Goal: Task Accomplishment & Management: Complete application form

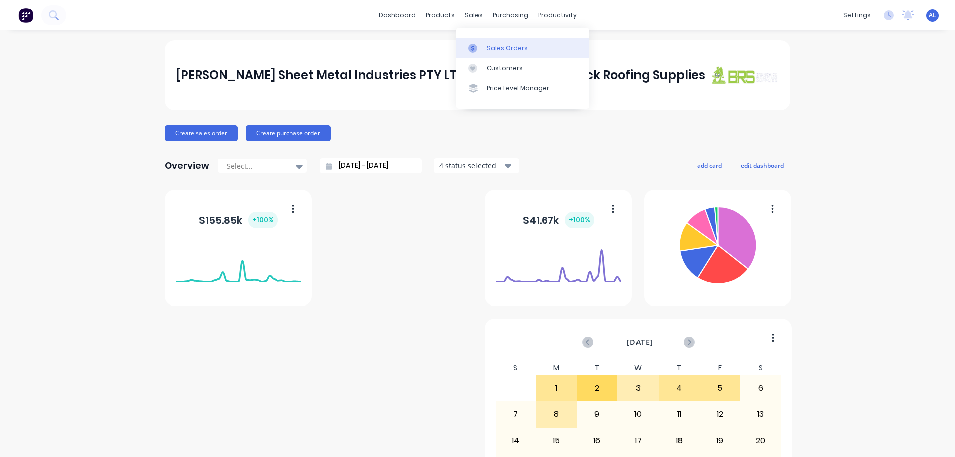
click at [498, 50] on div "Sales Orders" at bounding box center [507, 48] width 41 height 9
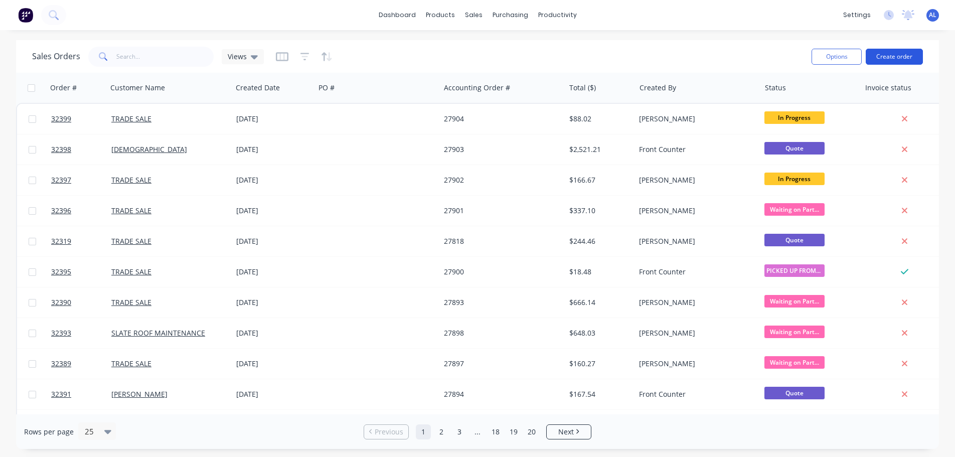
click at [904, 54] on button "Create order" at bounding box center [894, 57] width 57 height 16
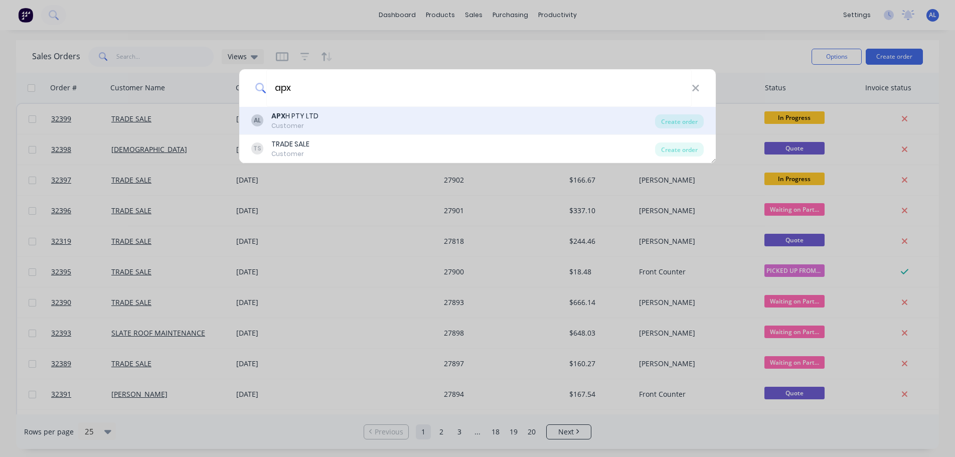
type input "apx"
click at [325, 121] on div "AL APX H PTY LTD Customer" at bounding box center [453, 121] width 404 height 20
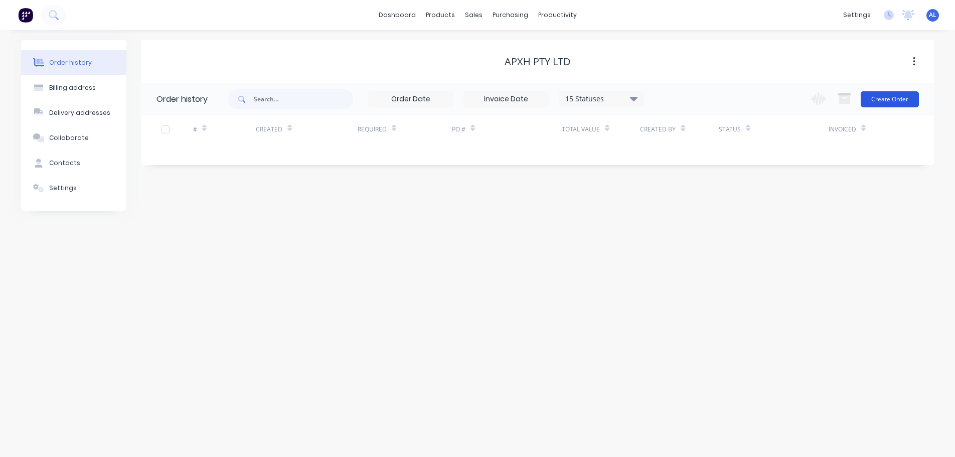
click at [877, 99] on button "Create Order" at bounding box center [890, 99] width 58 height 16
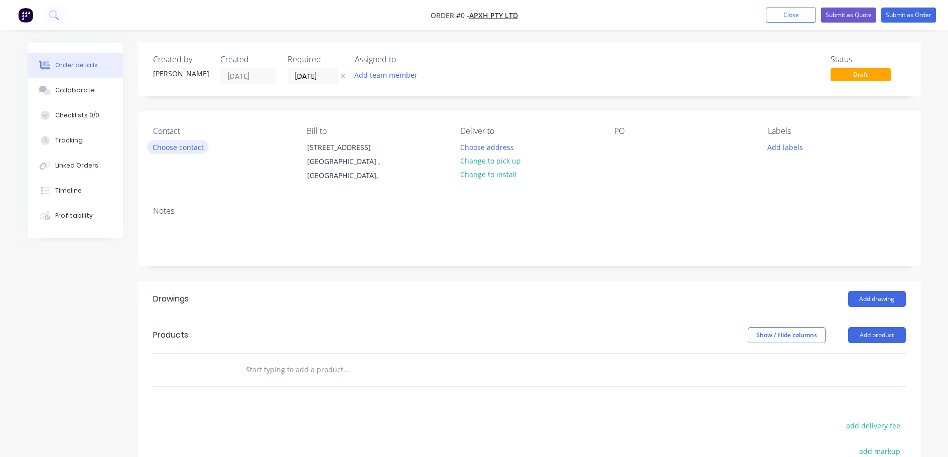
click at [199, 149] on button "Choose contact" at bounding box center [178, 147] width 62 height 14
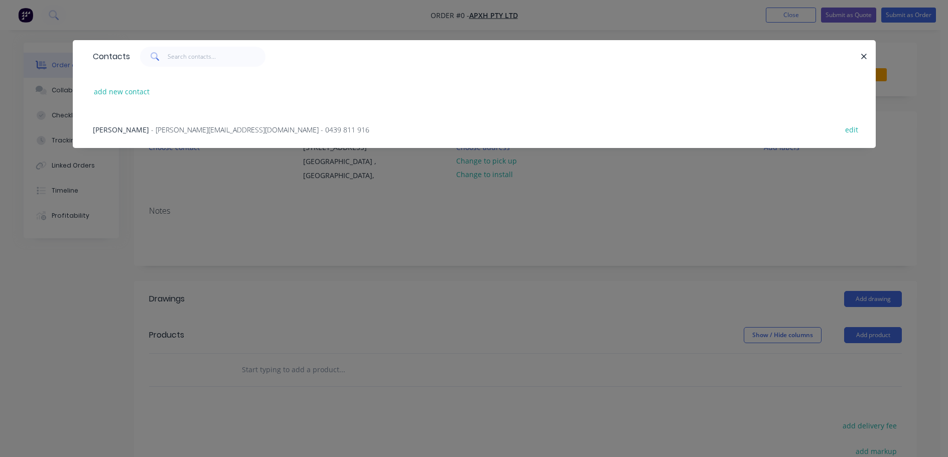
click at [244, 126] on span "- [PERSON_NAME][EMAIL_ADDRESS][DOMAIN_NAME] - 0439 811 916" at bounding box center [260, 130] width 218 height 10
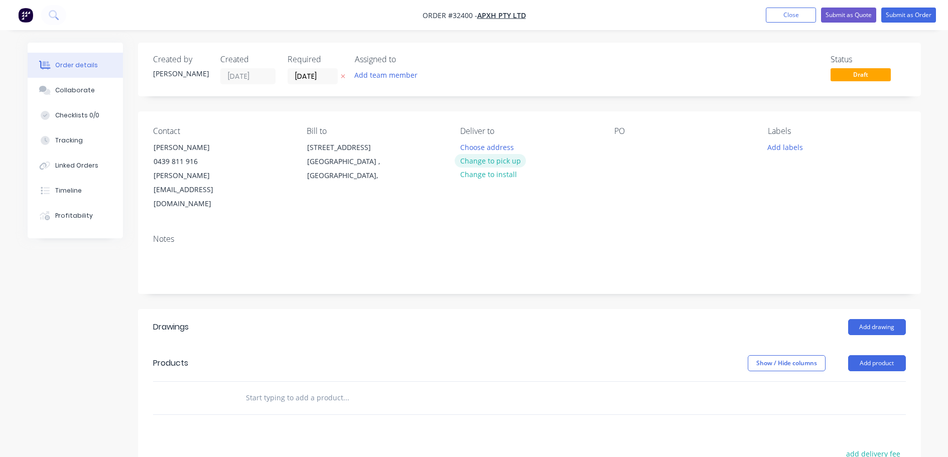
click at [489, 163] on button "Change to pick up" at bounding box center [490, 161] width 71 height 14
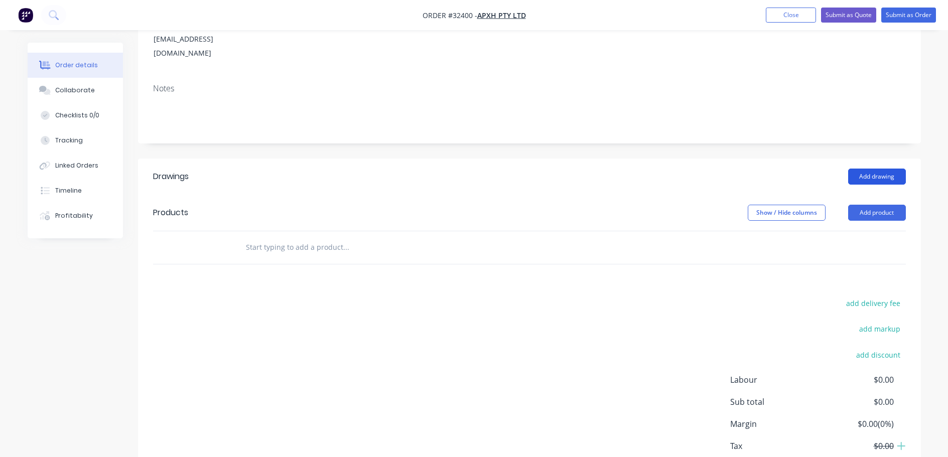
click at [871, 169] on button "Add drawing" at bounding box center [877, 177] width 58 height 16
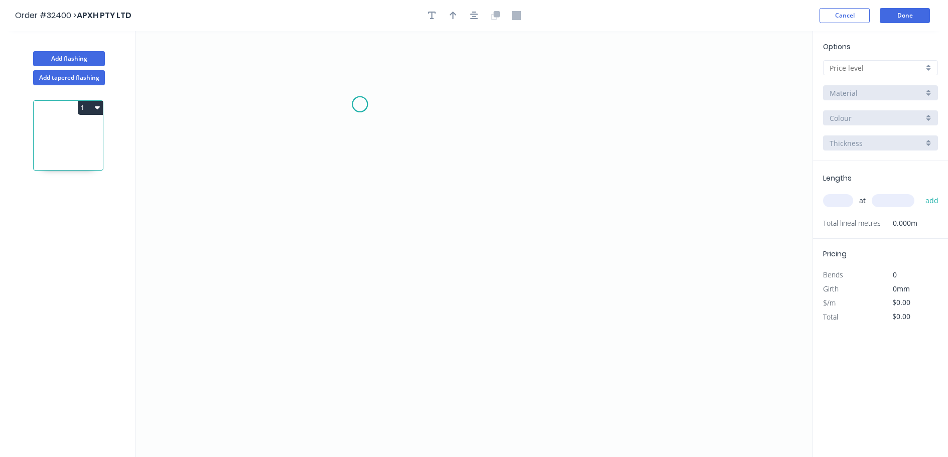
click at [360, 104] on icon "0" at bounding box center [473, 244] width 677 height 426
click at [406, 269] on icon "0" at bounding box center [473, 244] width 677 height 426
click at [522, 263] on icon "0 ?" at bounding box center [473, 244] width 677 height 426
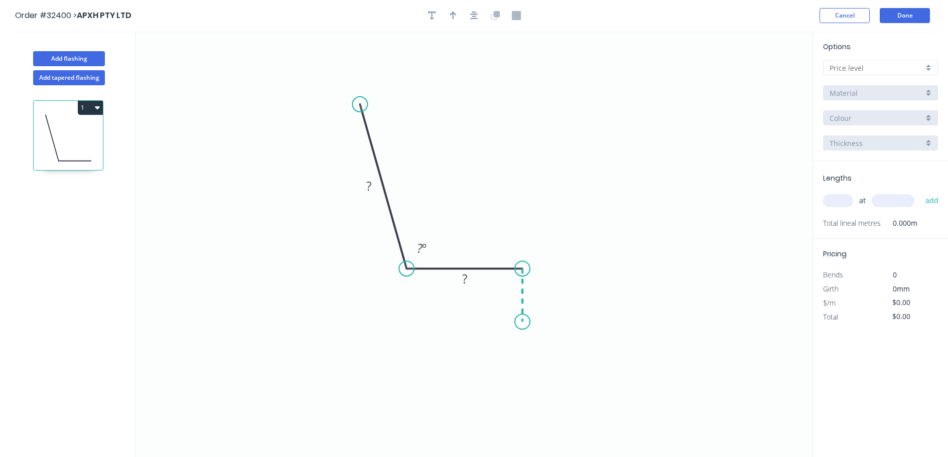
click at [521, 322] on icon "0 ? ? ? º" at bounding box center [473, 244] width 677 height 426
drag, startPoint x: 375, startPoint y: 183, endPoint x: 418, endPoint y: 173, distance: 44.3
click at [375, 182] on rect at bounding box center [369, 187] width 20 height 14
click at [430, 252] on rect at bounding box center [421, 249] width 20 height 14
click at [424, 247] on text "3 º" at bounding box center [421, 248] width 11 height 17
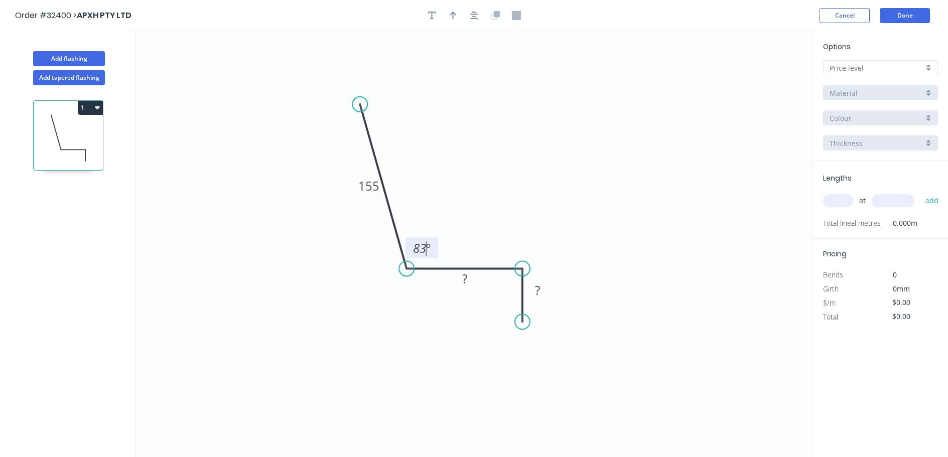
drag, startPoint x: 462, startPoint y: 326, endPoint x: 467, endPoint y: 314, distance: 13.5
click at [463, 327] on icon "0 155 ? ? 83 º" at bounding box center [473, 244] width 677 height 426
click at [470, 275] on rect at bounding box center [465, 279] width 20 height 14
click at [929, 65] on div at bounding box center [880, 67] width 115 height 15
click at [907, 85] on div "A" at bounding box center [880, 87] width 114 height 18
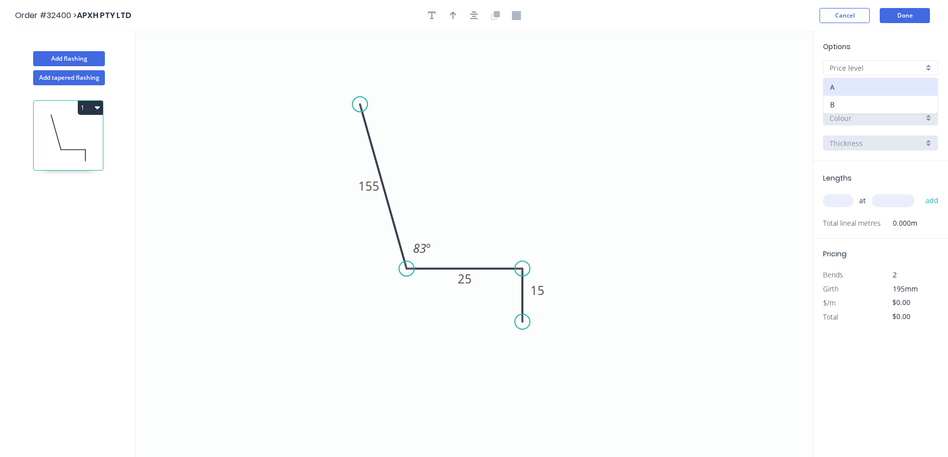
type input "A"
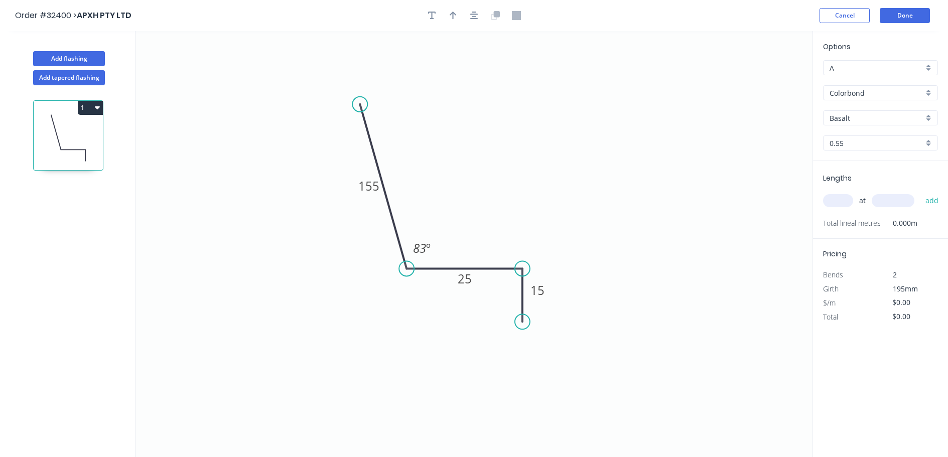
type input "$11.67"
click at [928, 92] on div "Colorbond" at bounding box center [880, 92] width 115 height 15
click at [879, 168] on div "Zinc" at bounding box center [880, 165] width 114 height 18
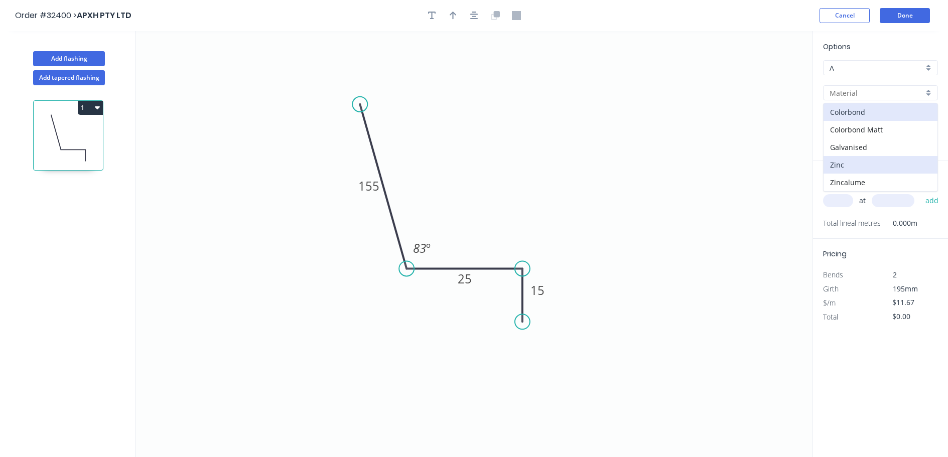
type input "Zinc"
type input "$10.63"
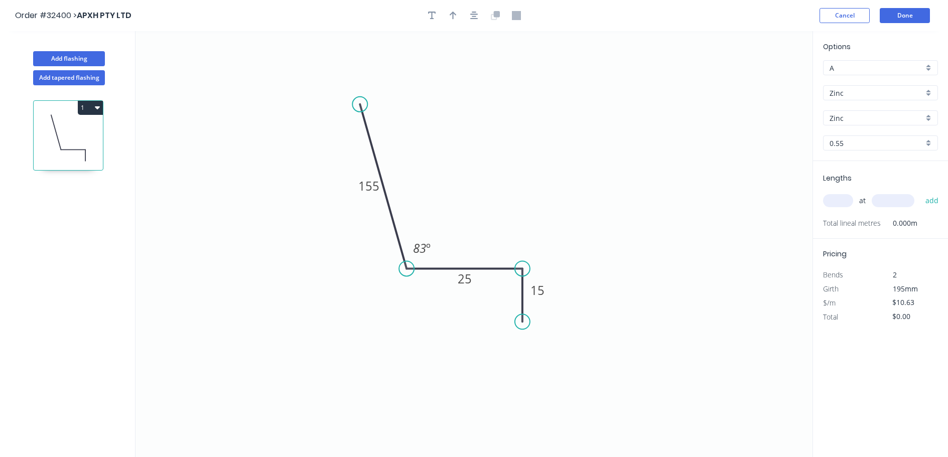
click at [837, 202] on input "text" at bounding box center [838, 200] width 30 height 13
type input "1"
type input "1500"
click at [920, 192] on button "add" at bounding box center [932, 200] width 24 height 17
type input "$15.95"
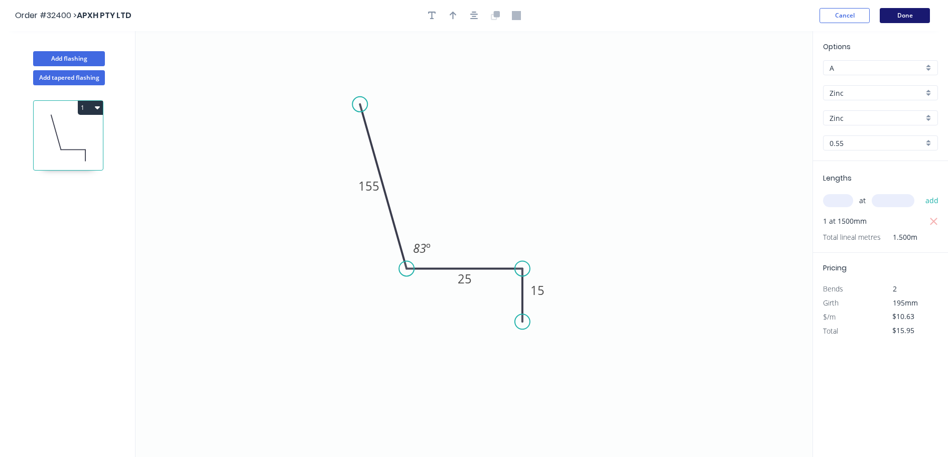
click at [907, 15] on button "Done" at bounding box center [905, 15] width 50 height 15
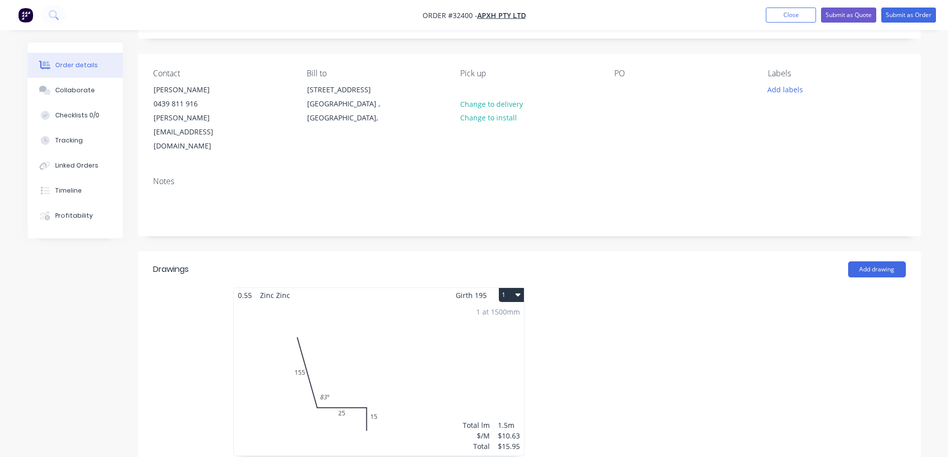
scroll to position [151, 0]
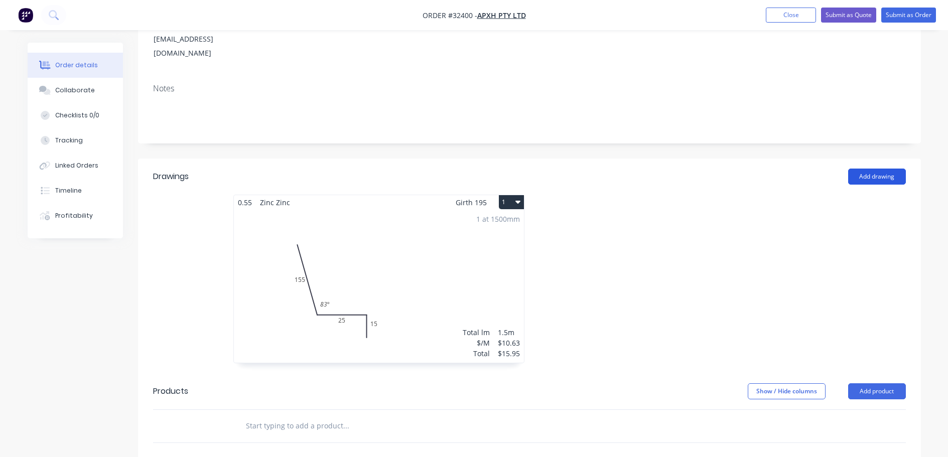
click at [877, 169] on button "Add drawing" at bounding box center [877, 177] width 58 height 16
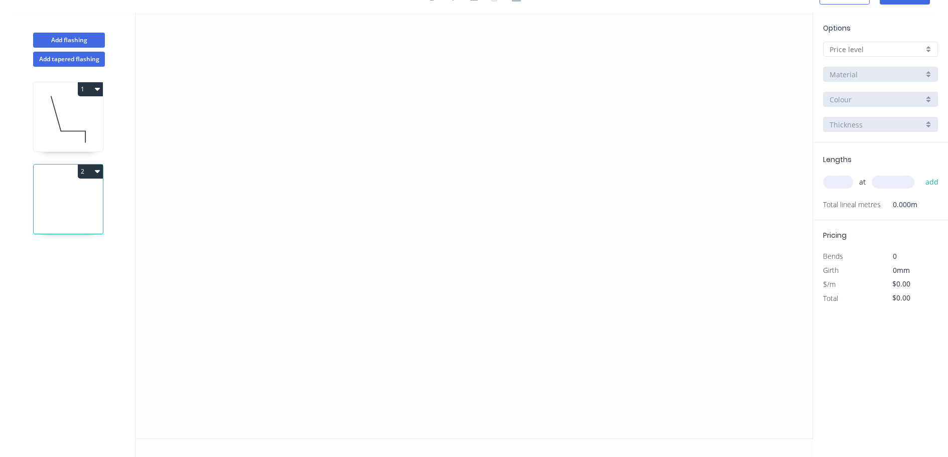
scroll to position [19, 0]
click at [420, 103] on icon "0" at bounding box center [473, 226] width 677 height 426
click at [413, 309] on icon "0" at bounding box center [473, 226] width 677 height 426
drag, startPoint x: 517, startPoint y: 309, endPoint x: 66, endPoint y: 346, distance: 452.7
click at [516, 309] on icon "0 ?" at bounding box center [473, 226] width 677 height 426
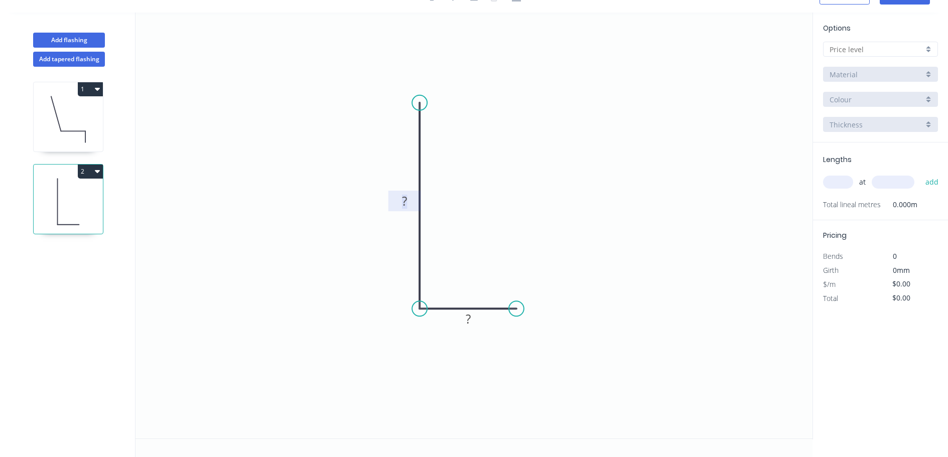
drag, startPoint x: 410, startPoint y: 200, endPoint x: 513, endPoint y: 162, distance: 109.5
click at [418, 196] on g "?" at bounding box center [404, 201] width 33 height 21
click at [410, 205] on tspan "15" at bounding box center [404, 201] width 14 height 17
type input "$9.04"
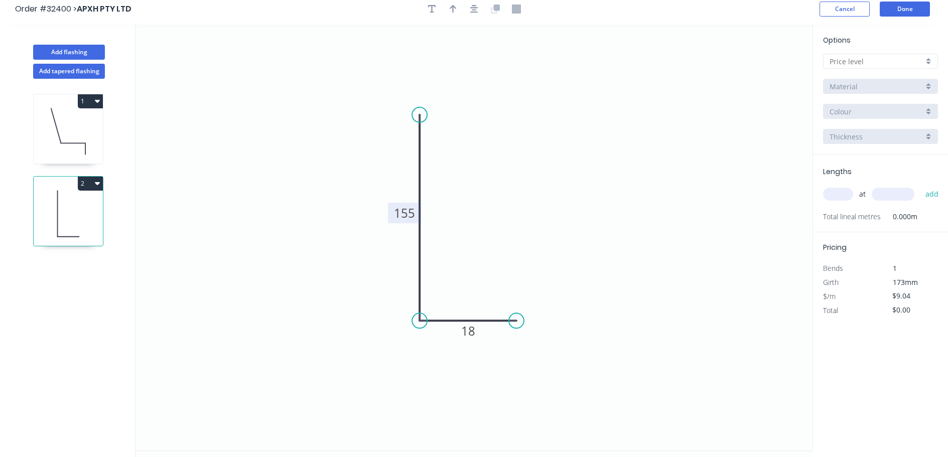
scroll to position [0, 0]
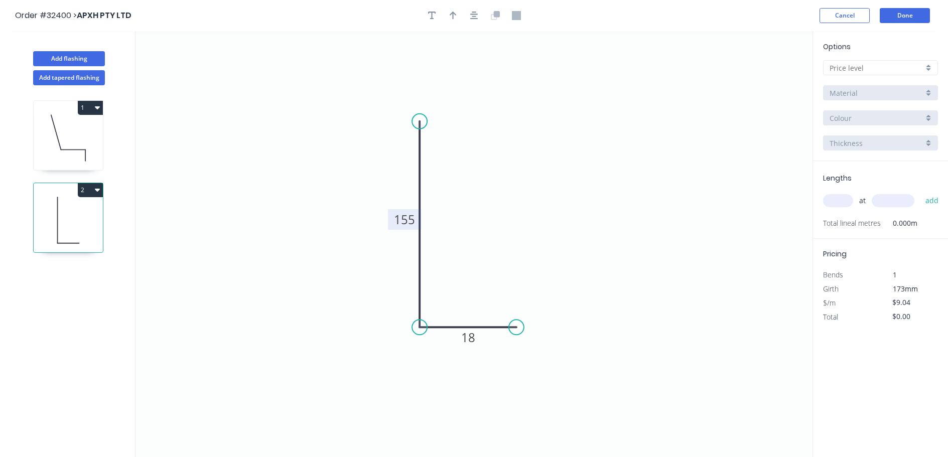
click at [928, 69] on div at bounding box center [880, 67] width 115 height 15
click at [890, 88] on div "A" at bounding box center [880, 87] width 114 height 18
type input "A"
type input "$10.08"
click at [928, 93] on div "Colorbond" at bounding box center [880, 92] width 115 height 15
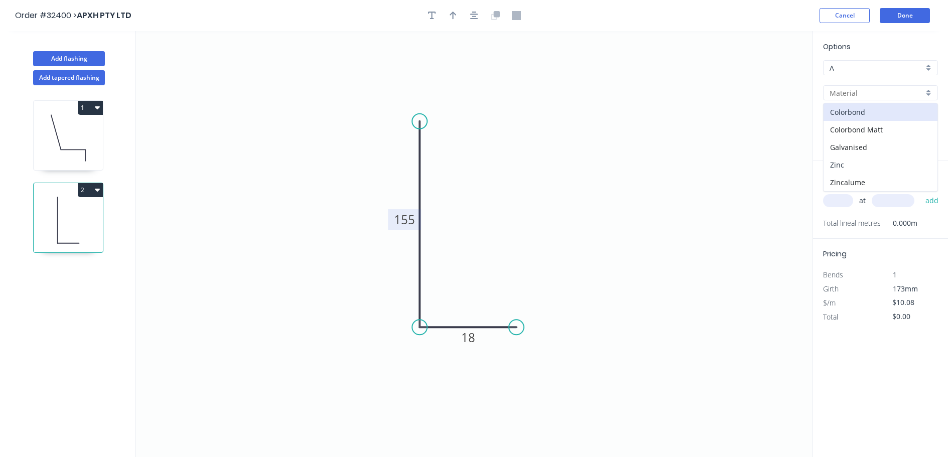
click at [878, 161] on div "Zinc" at bounding box center [880, 165] width 114 height 18
type input "Zinc"
type input "$9.04"
click at [844, 198] on input "text" at bounding box center [838, 200] width 30 height 13
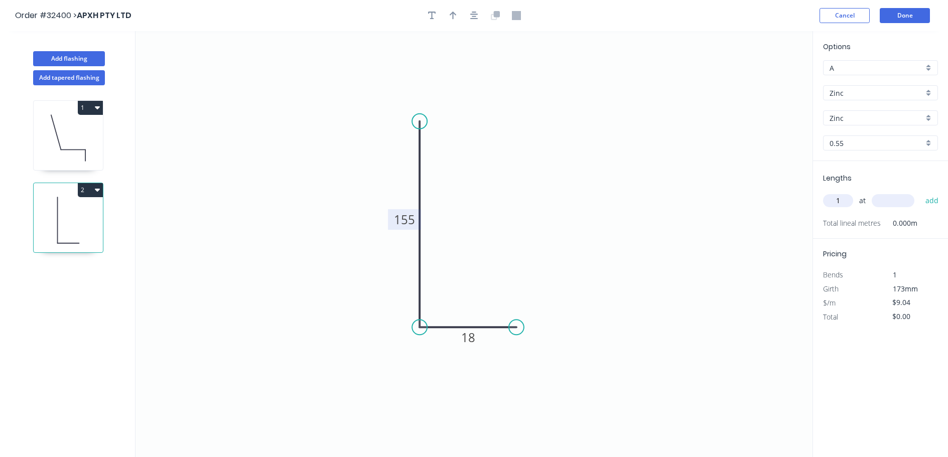
type input "1"
type input "1500"
click at [920, 192] on button "add" at bounding box center [932, 200] width 24 height 17
type input "$13.56"
click at [905, 17] on button "Done" at bounding box center [905, 15] width 50 height 15
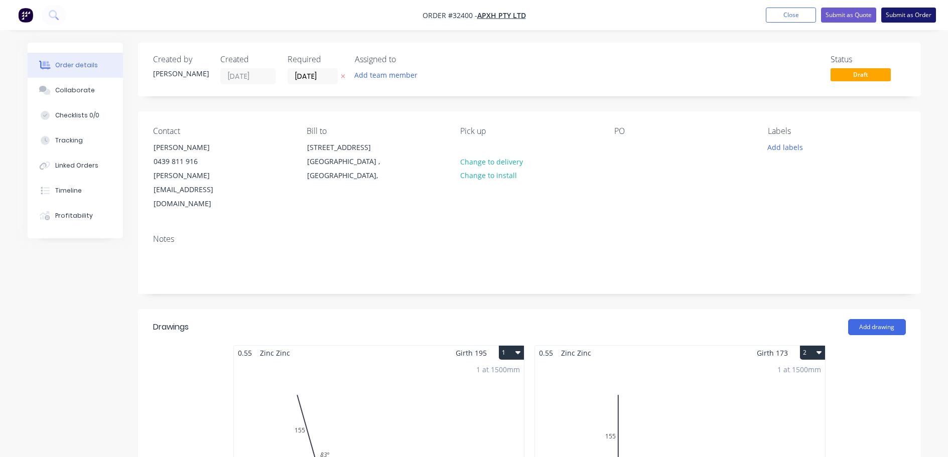
click at [899, 14] on button "Submit as Order" at bounding box center [908, 15] width 55 height 15
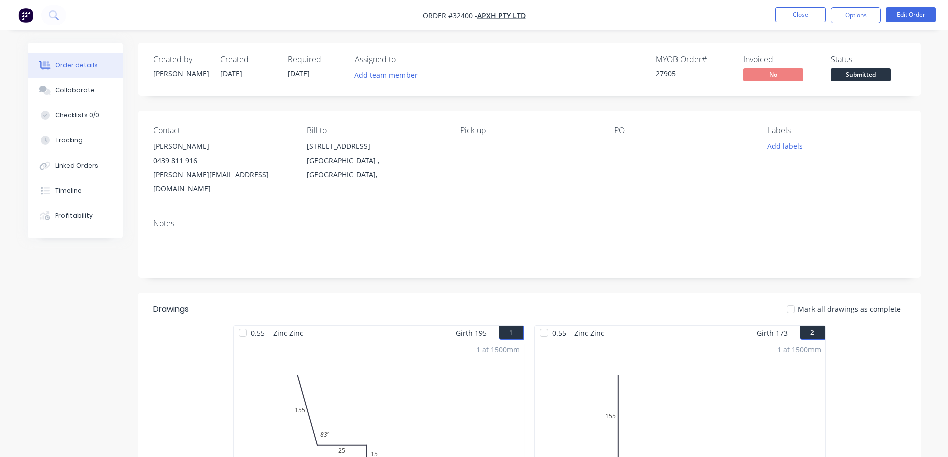
click at [879, 68] on span "Submitted" at bounding box center [861, 74] width 60 height 13
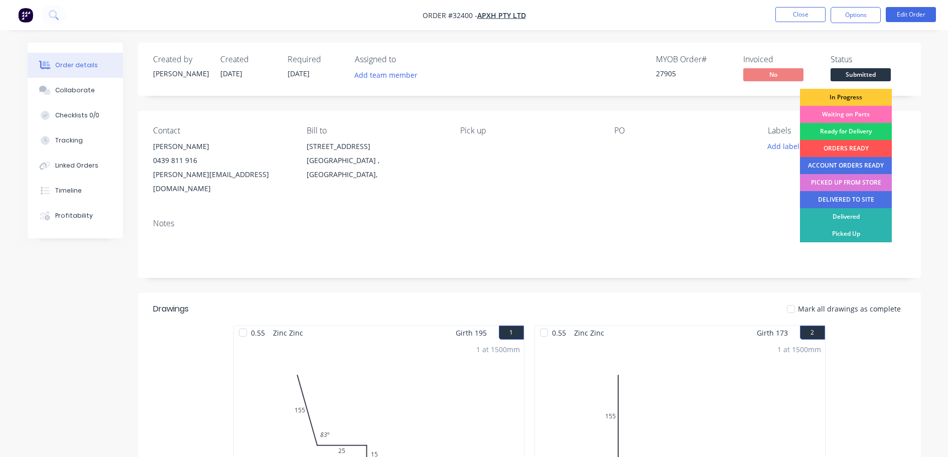
drag, startPoint x: 861, startPoint y: 98, endPoint x: 869, endPoint y: 34, distance: 64.7
click at [861, 96] on div "In Progress" at bounding box center [846, 97] width 92 height 17
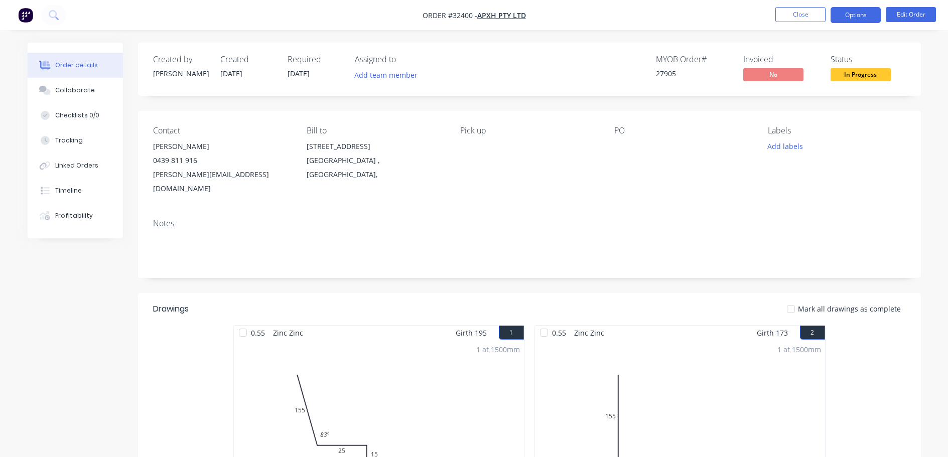
click at [867, 10] on button "Options" at bounding box center [856, 15] width 50 height 16
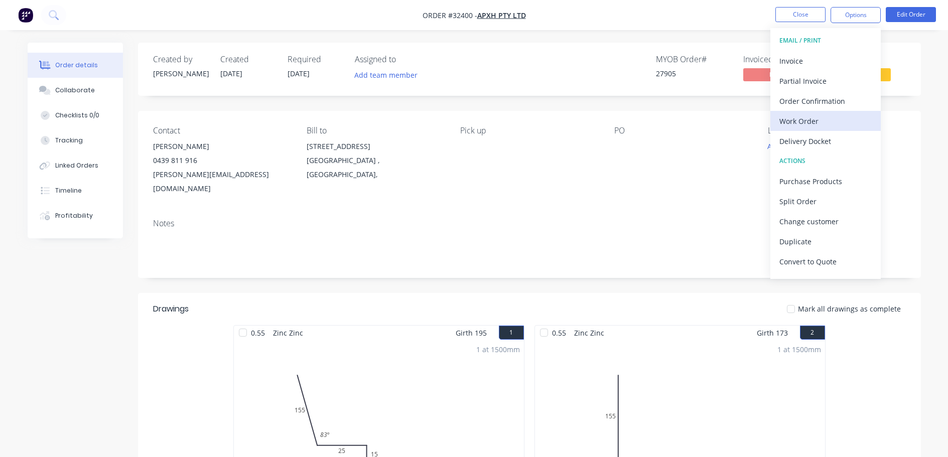
click at [820, 120] on div "Work Order" at bounding box center [825, 121] width 92 height 15
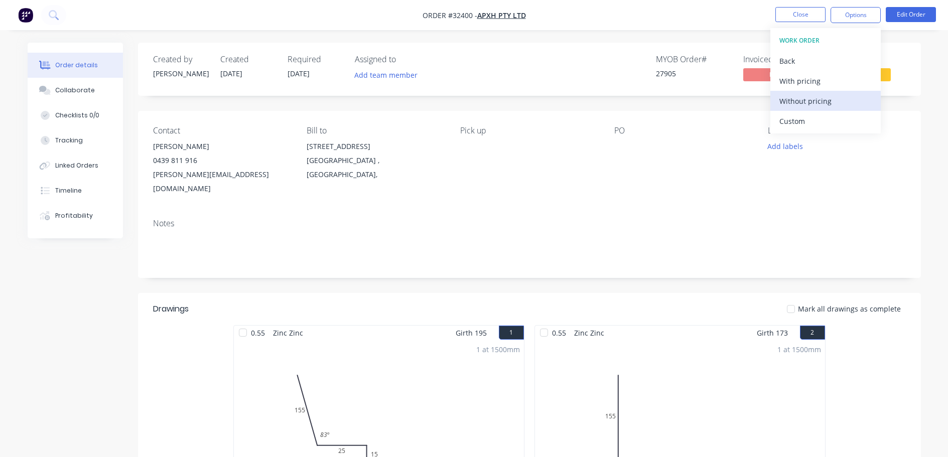
click at [825, 106] on div "Without pricing" at bounding box center [825, 101] width 92 height 15
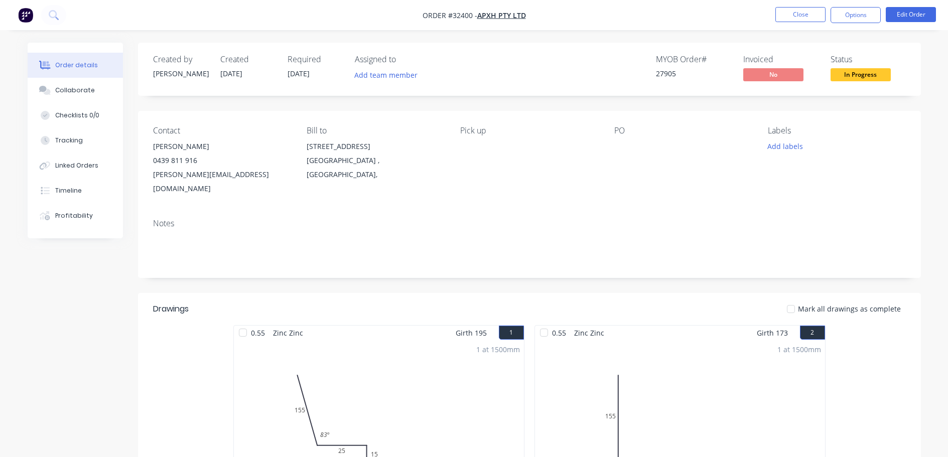
click at [732, 9] on nav "Order #32400 - APXH PTY LTD Close Options Edit Order" at bounding box center [474, 15] width 948 height 30
click at [808, 18] on button "Close" at bounding box center [800, 14] width 50 height 15
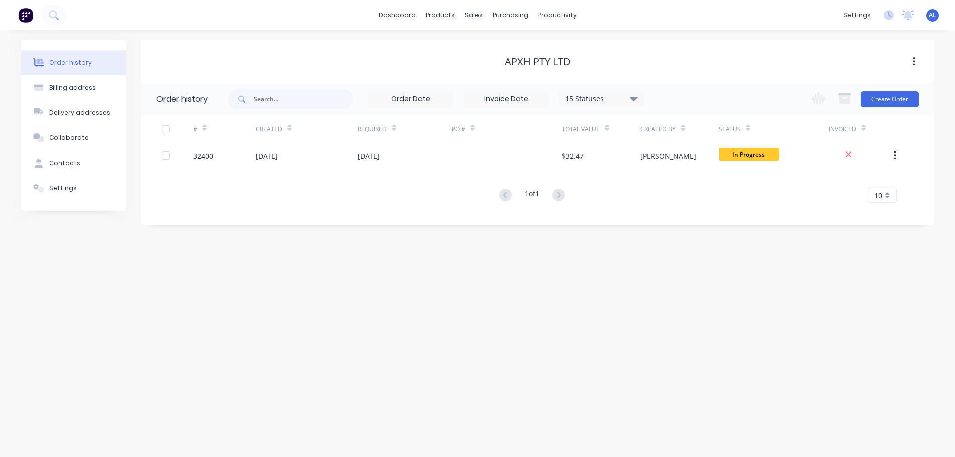
click at [23, 14] on img at bounding box center [25, 15] width 15 height 15
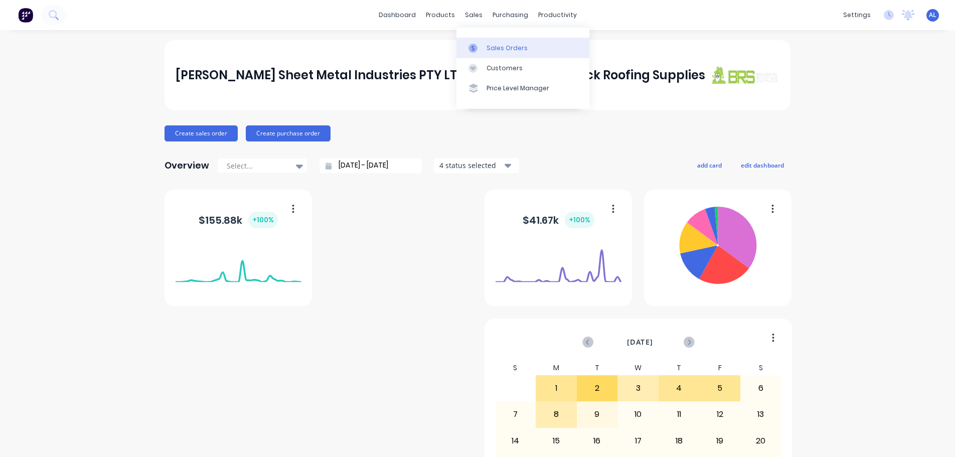
click at [477, 48] on icon at bounding box center [473, 48] width 9 height 9
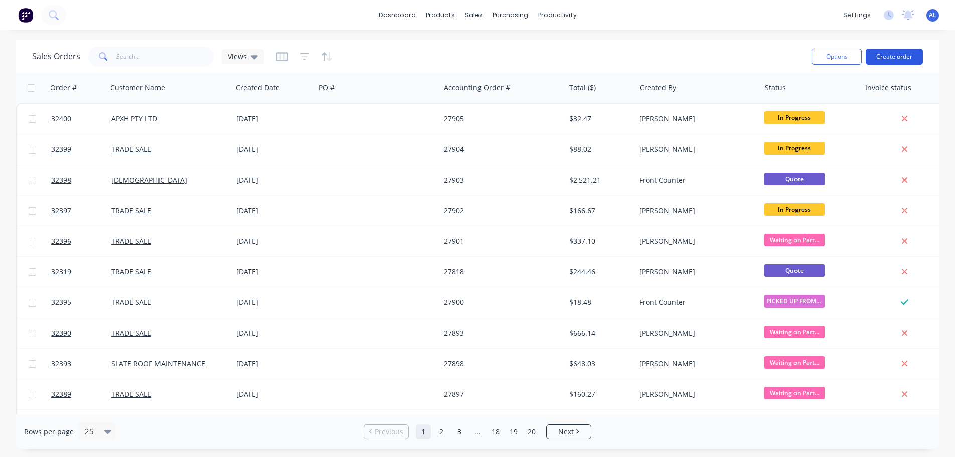
click at [879, 61] on button "Create order" at bounding box center [894, 57] width 57 height 16
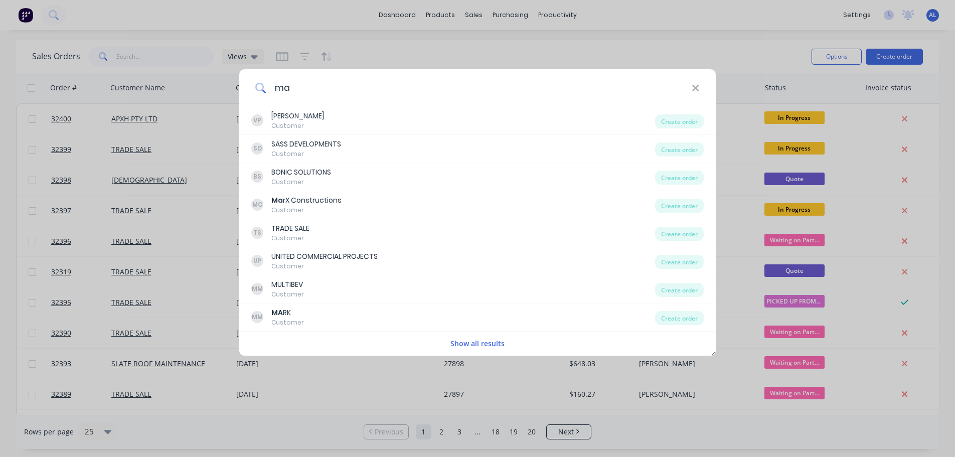
type input "m"
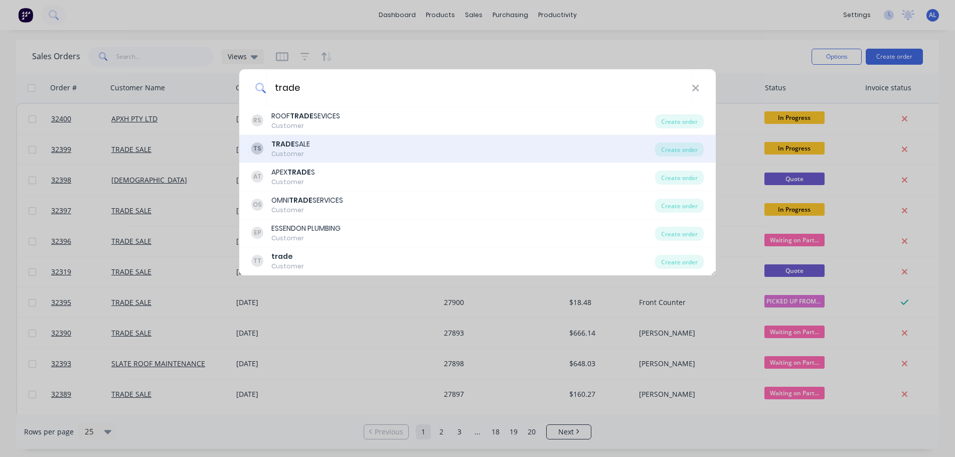
type input "trade"
click at [477, 144] on div "TS TRADE SALE Customer" at bounding box center [453, 149] width 404 height 20
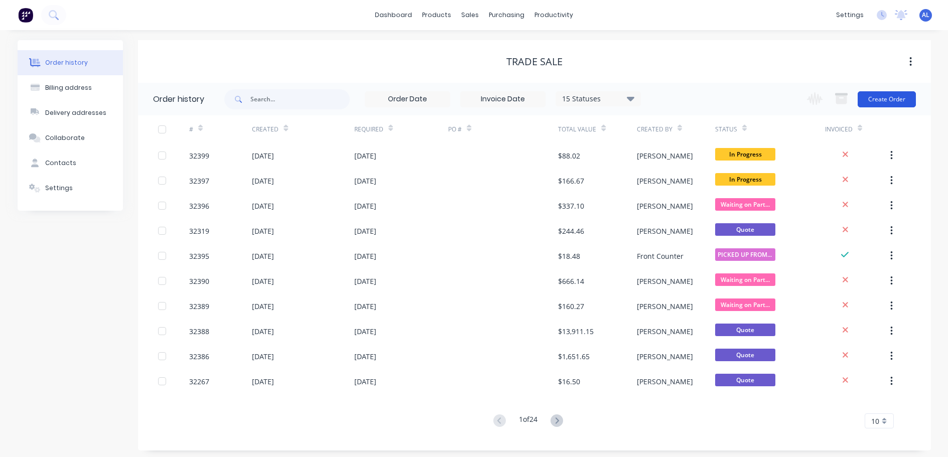
click at [869, 104] on button "Create Order" at bounding box center [887, 99] width 58 height 16
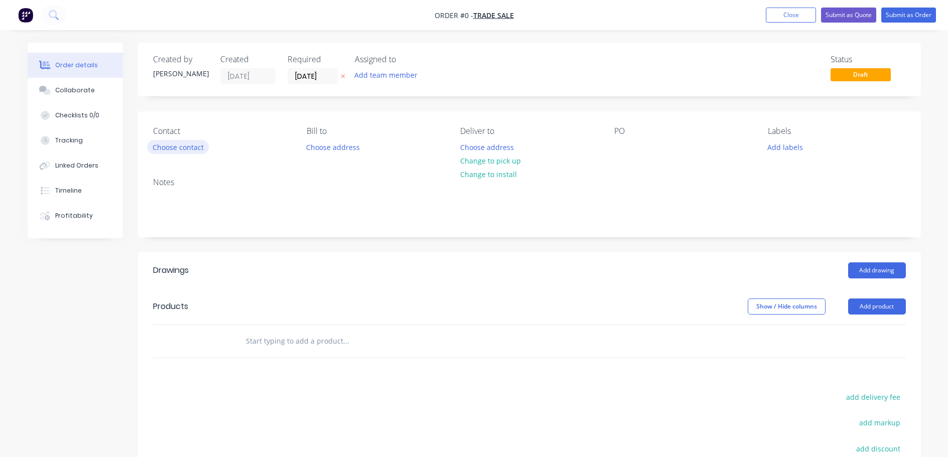
click at [175, 144] on button "Choose contact" at bounding box center [178, 147] width 62 height 14
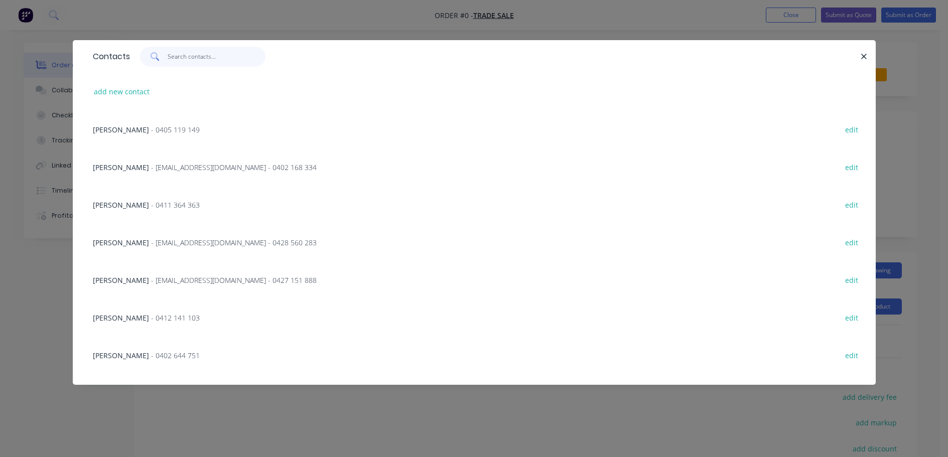
click at [195, 54] on input "text" at bounding box center [217, 57] width 98 height 20
type input "mark"
click at [222, 131] on span "- [EMAIL_ADDRESS][DOMAIN_NAME] - 0425 844 192" at bounding box center [234, 130] width 166 height 10
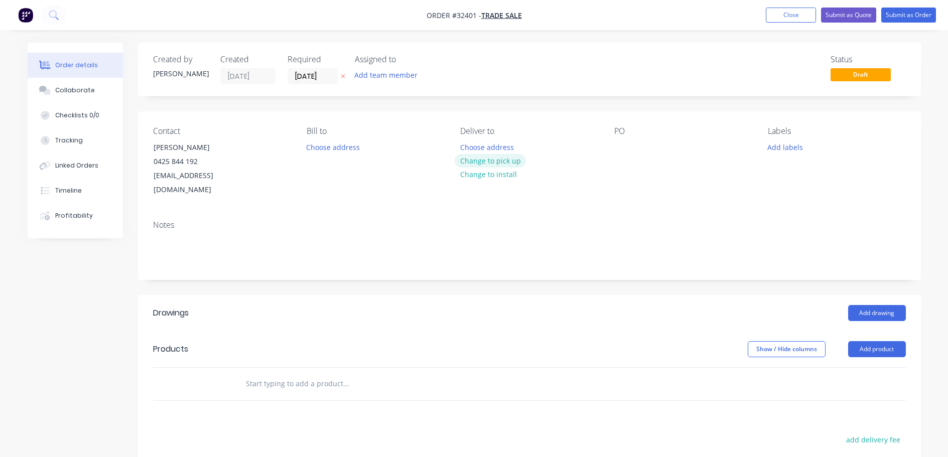
click at [490, 164] on button "Change to pick up" at bounding box center [490, 161] width 71 height 14
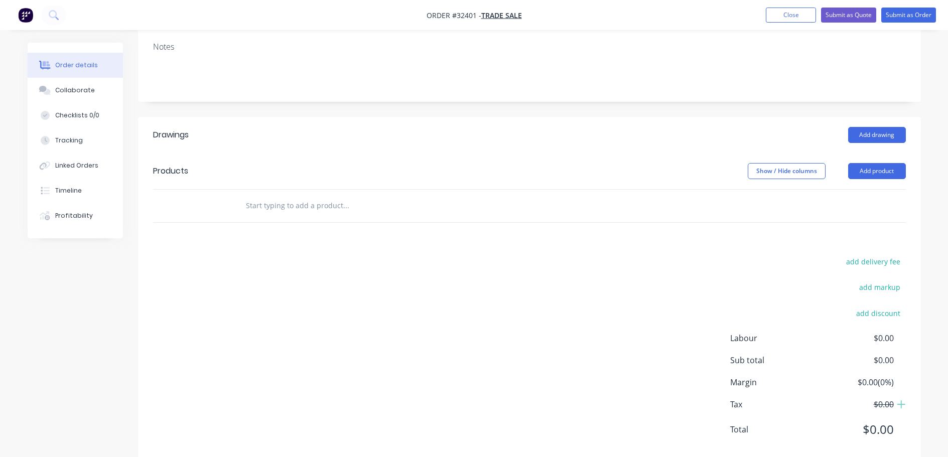
scroll to position [186, 0]
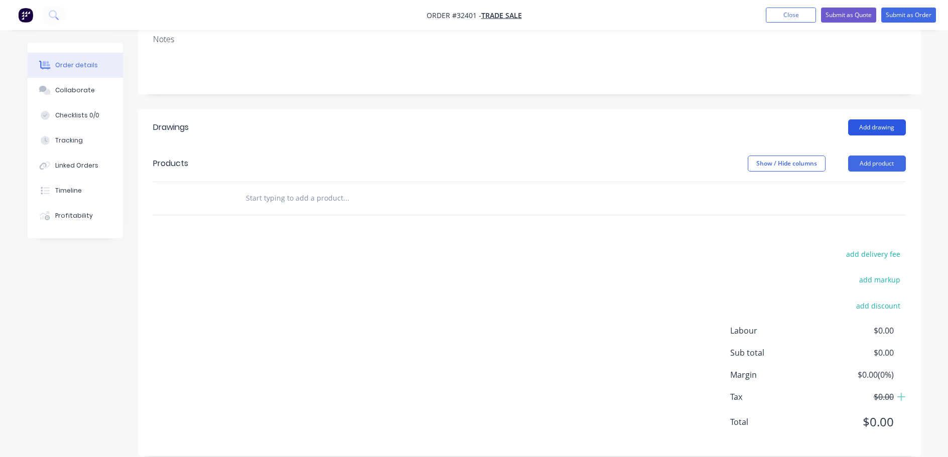
click at [874, 119] on button "Add drawing" at bounding box center [877, 127] width 58 height 16
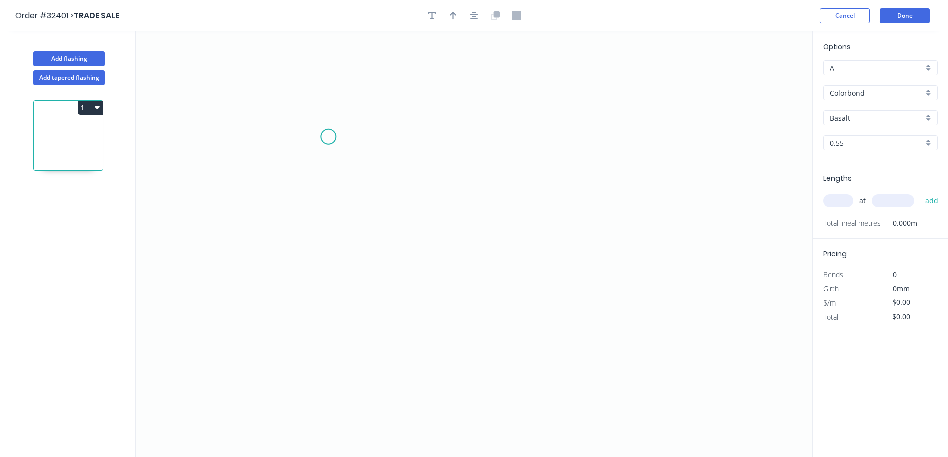
click at [328, 137] on icon "0" at bounding box center [473, 244] width 677 height 426
drag, startPoint x: 326, startPoint y: 206, endPoint x: 382, endPoint y: 218, distance: 57.5
click at [329, 206] on icon "0" at bounding box center [473, 244] width 677 height 426
click at [572, 218] on icon "0 ?" at bounding box center [473, 244] width 677 height 426
drag, startPoint x: 573, startPoint y: 278, endPoint x: 65, endPoint y: 272, distance: 507.9
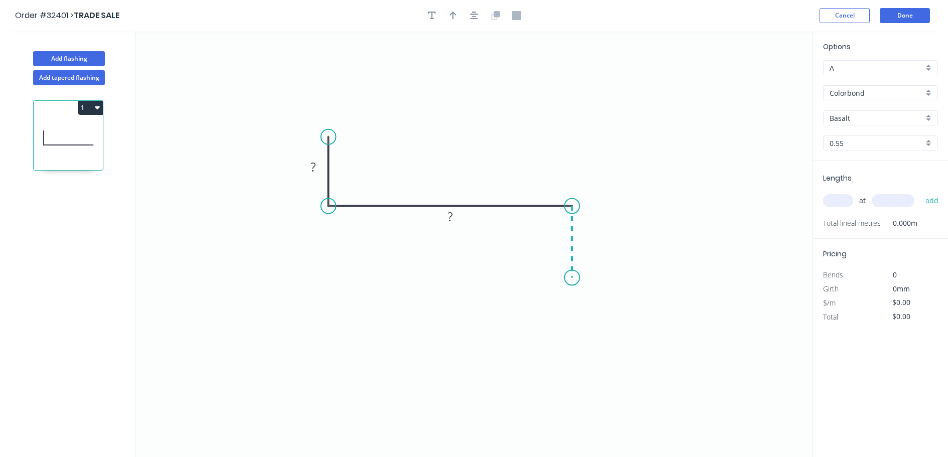
click at [573, 278] on icon "0 ? ?" at bounding box center [473, 244] width 677 height 426
drag, startPoint x: 317, startPoint y: 166, endPoint x: 325, endPoint y: 163, distance: 8.6
click at [320, 165] on rect at bounding box center [313, 168] width 20 height 14
type input "$13.86"
click at [477, 16] on icon "button" at bounding box center [474, 15] width 8 height 9
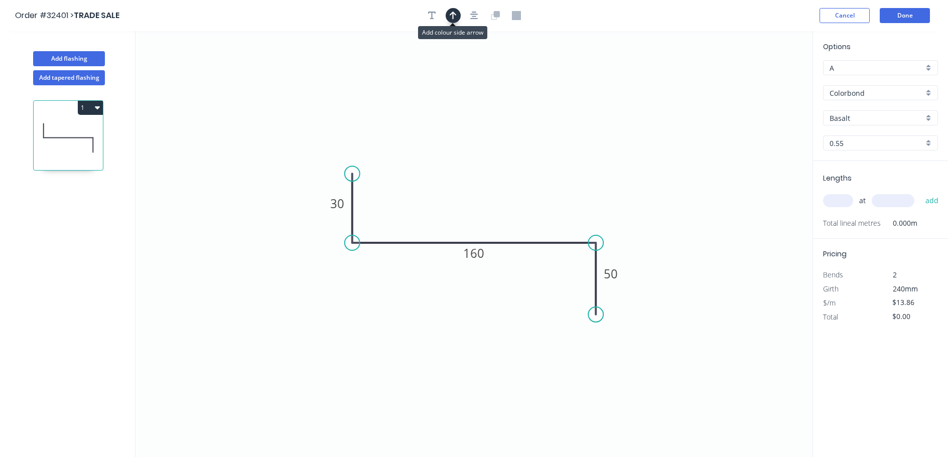
click at [450, 18] on icon "button" at bounding box center [453, 15] width 7 height 9
drag, startPoint x: 762, startPoint y: 80, endPoint x: 546, endPoint y: 200, distance: 247.1
click at [546, 200] on icon at bounding box center [546, 189] width 9 height 32
click at [928, 118] on div "Basalt" at bounding box center [880, 117] width 115 height 15
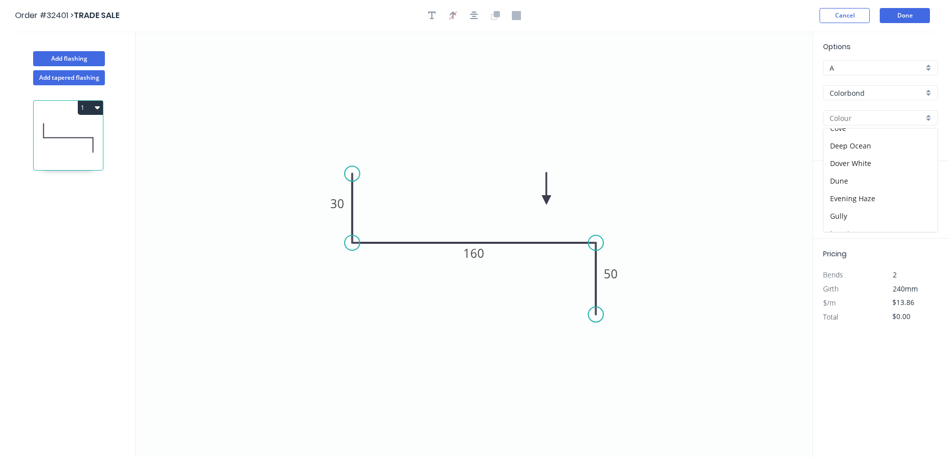
scroll to position [201, 0]
click at [887, 200] on div "Night Sky" at bounding box center [880, 200] width 114 height 18
type input "Night Sky"
click at [841, 197] on input "text" at bounding box center [838, 200] width 30 height 13
type input "1"
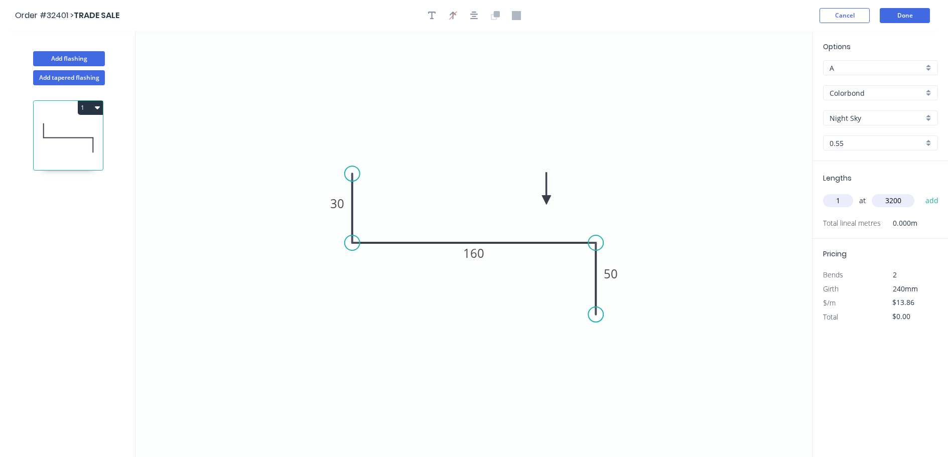
type input "3200"
click at [920, 192] on button "add" at bounding box center [932, 200] width 24 height 17
type input "$44.35"
click at [895, 16] on button "Done" at bounding box center [905, 15] width 50 height 15
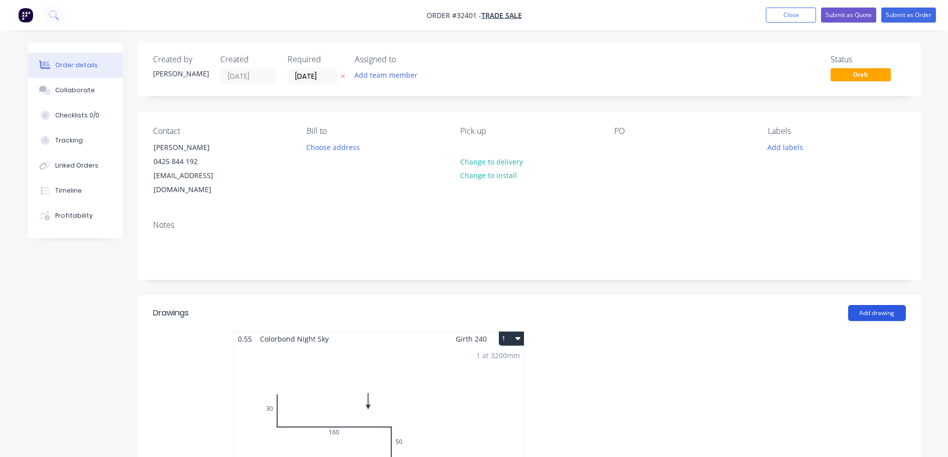
click at [892, 305] on button "Add drawing" at bounding box center [877, 313] width 58 height 16
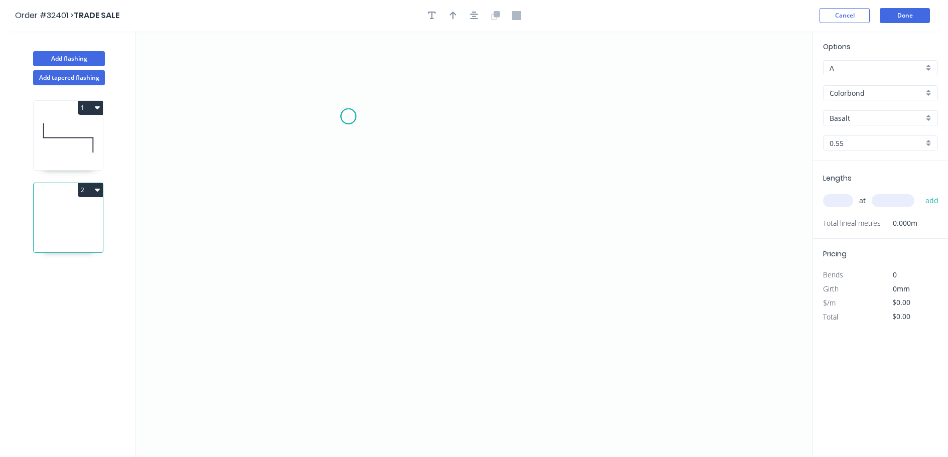
click at [348, 116] on icon "0" at bounding box center [473, 244] width 677 height 426
drag, startPoint x: 380, startPoint y: 258, endPoint x: 389, endPoint y: 256, distance: 9.7
click at [381, 258] on icon "0" at bounding box center [473, 244] width 677 height 426
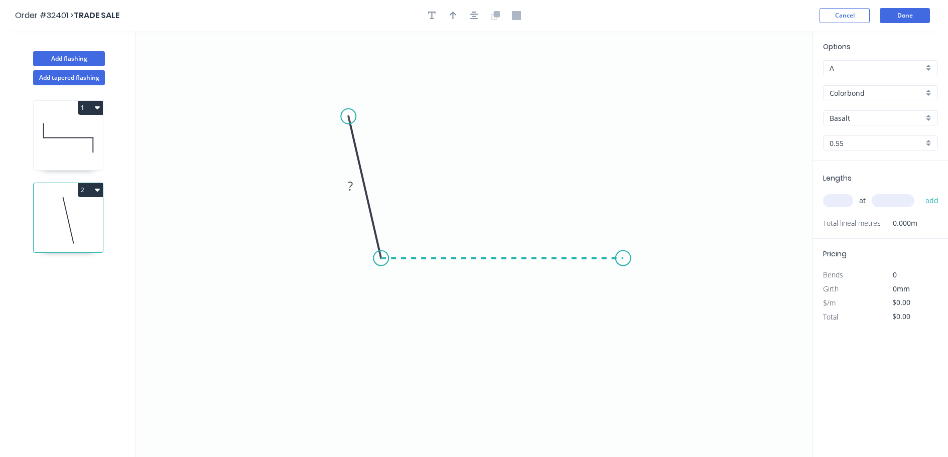
click at [623, 273] on icon "0 ?" at bounding box center [473, 244] width 677 height 426
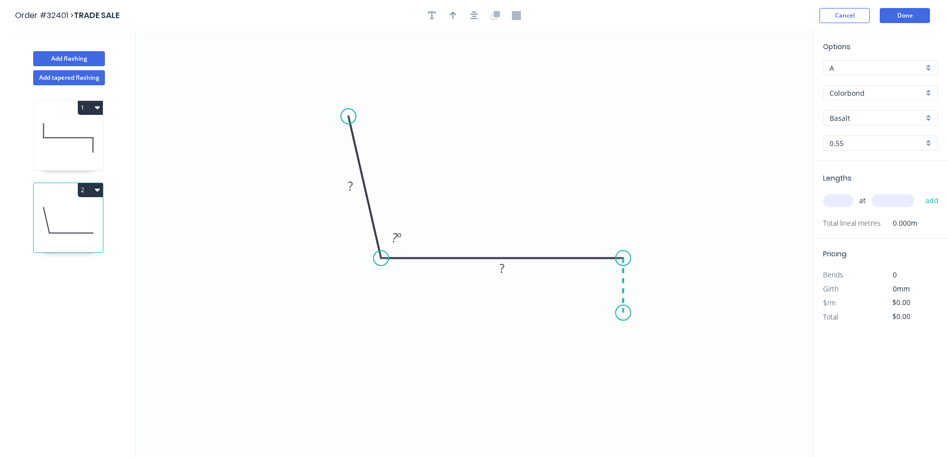
click at [624, 313] on icon "0 ? ? ? º" at bounding box center [473, 244] width 677 height 426
drag, startPoint x: 353, startPoint y: 188, endPoint x: 429, endPoint y: 153, distance: 84.0
click at [357, 184] on rect at bounding box center [350, 187] width 20 height 14
type input "$37.95"
click at [474, 17] on icon "button" at bounding box center [474, 16] width 8 height 8
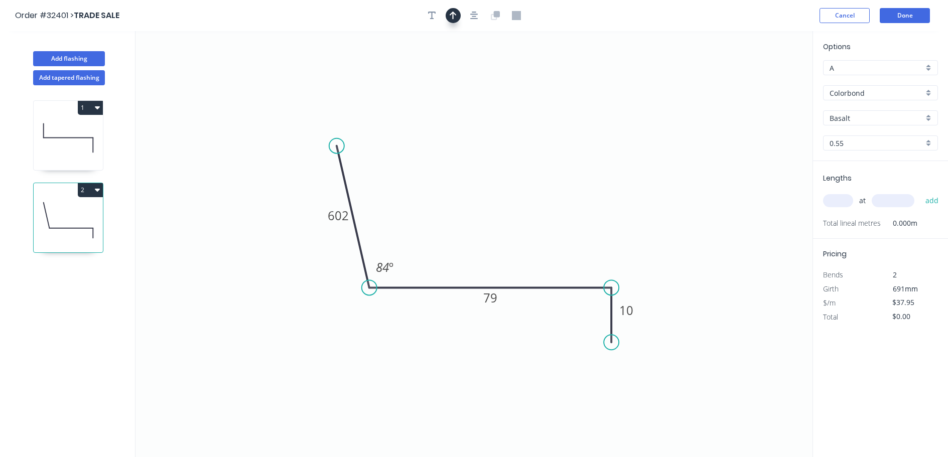
click at [454, 18] on icon "button" at bounding box center [453, 15] width 7 height 9
drag, startPoint x: 761, startPoint y: 80, endPoint x: 632, endPoint y: 165, distance: 154.4
click at [539, 237] on icon at bounding box center [538, 228] width 9 height 32
click at [927, 119] on div "Basalt" at bounding box center [880, 117] width 115 height 15
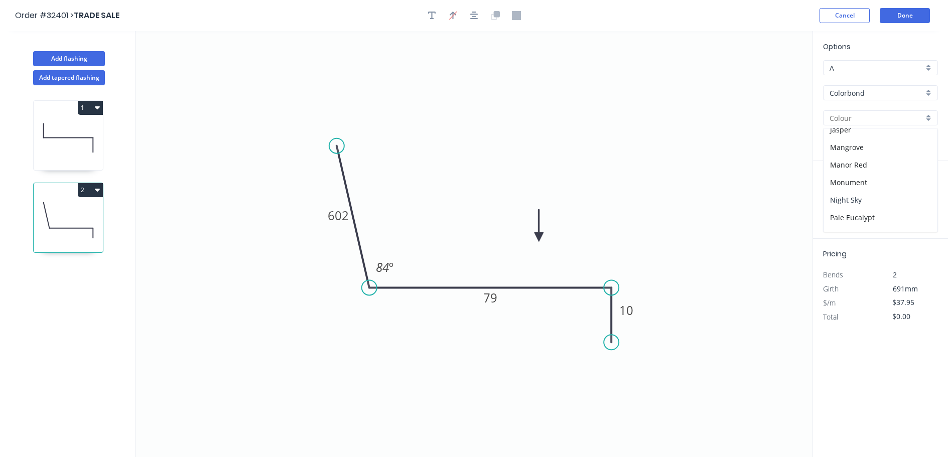
click at [890, 197] on div "Night Sky" at bounding box center [880, 200] width 114 height 18
type input "Night Sky"
click at [834, 197] on input "text" at bounding box center [838, 200] width 30 height 13
type input "1"
type input "2000"
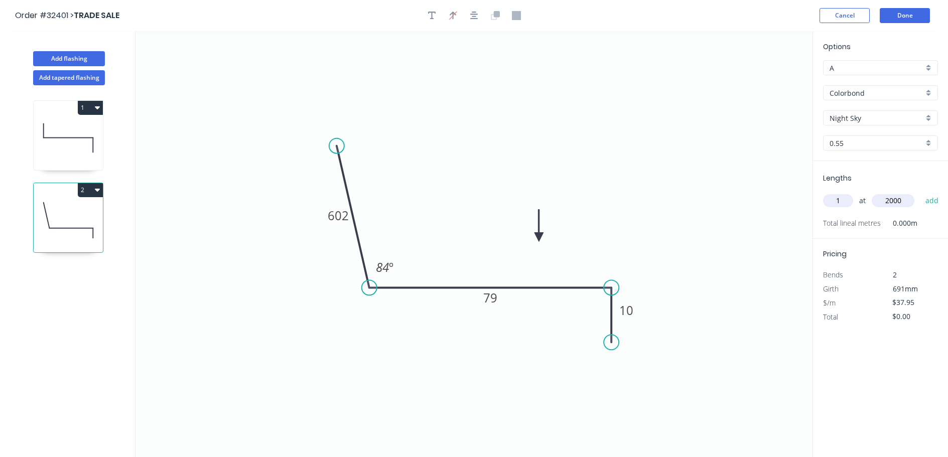
click at [920, 192] on button "add" at bounding box center [932, 200] width 24 height 17
type input "$75.90"
click at [914, 14] on button "Done" at bounding box center [905, 15] width 50 height 15
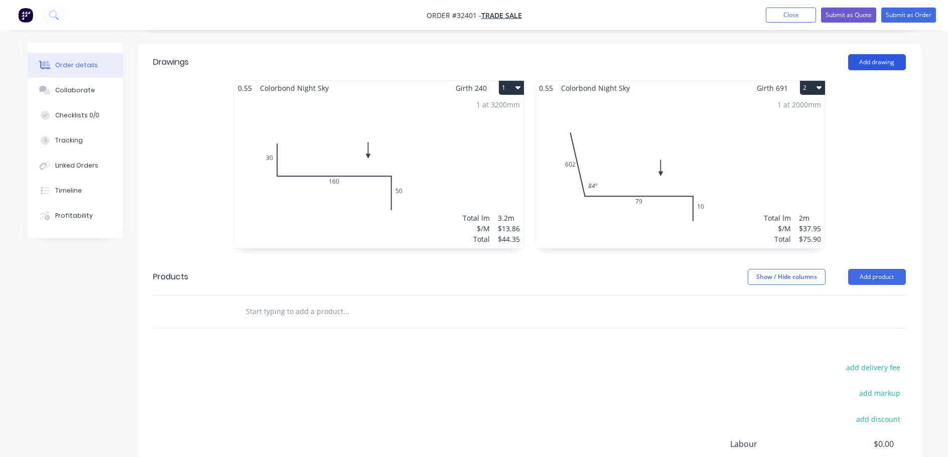
click at [877, 54] on button "Add drawing" at bounding box center [877, 62] width 58 height 16
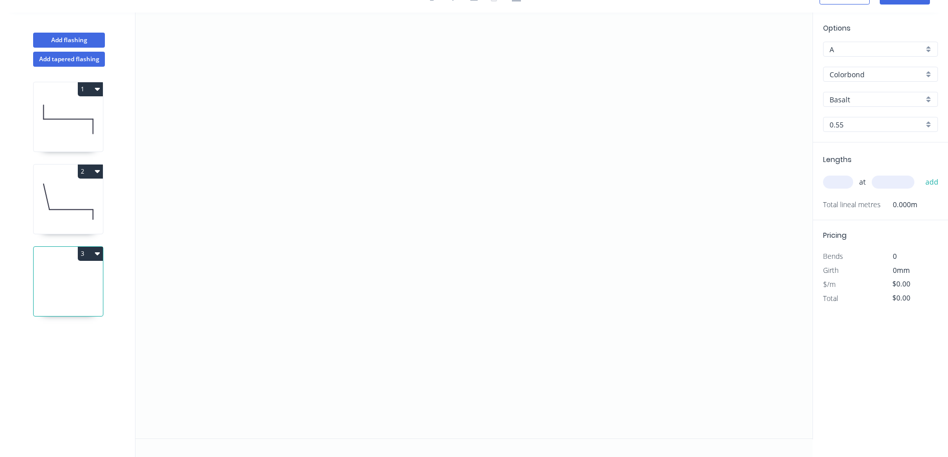
scroll to position [19, 0]
click at [346, 90] on icon "0" at bounding box center [473, 226] width 677 height 426
click at [352, 202] on icon "0" at bounding box center [473, 226] width 677 height 426
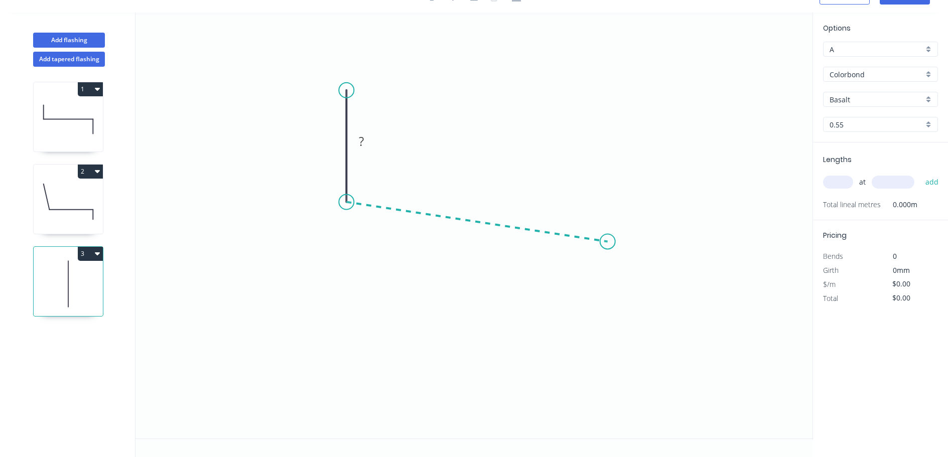
click at [608, 242] on icon "0 ?" at bounding box center [473, 226] width 677 height 426
click at [605, 306] on icon "0 ? ? ? º" at bounding box center [473, 226] width 677 height 426
drag, startPoint x: 333, startPoint y: 140, endPoint x: 478, endPoint y: 145, distance: 145.1
click at [333, 139] on tspan "?" at bounding box center [331, 141] width 5 height 17
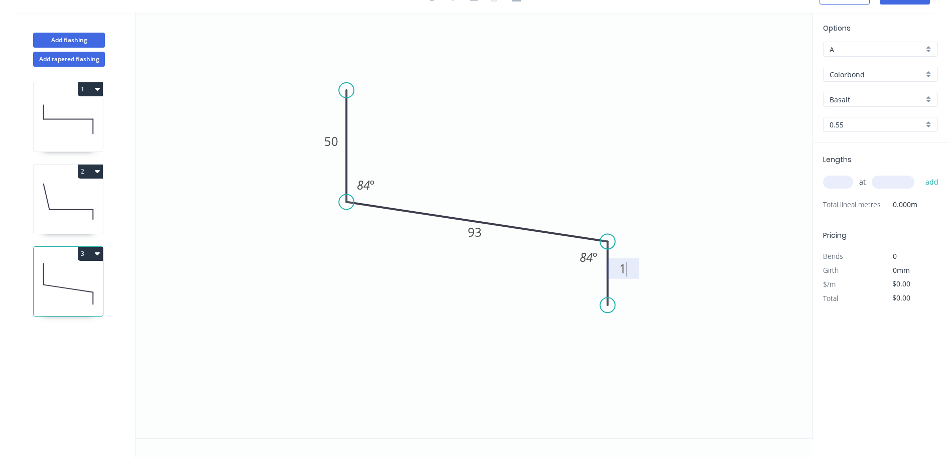
type input "$11.67"
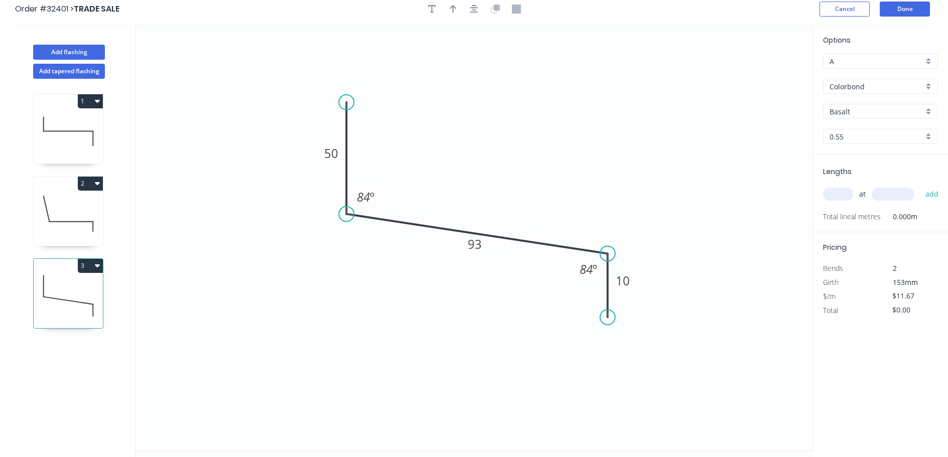
scroll to position [0, 0]
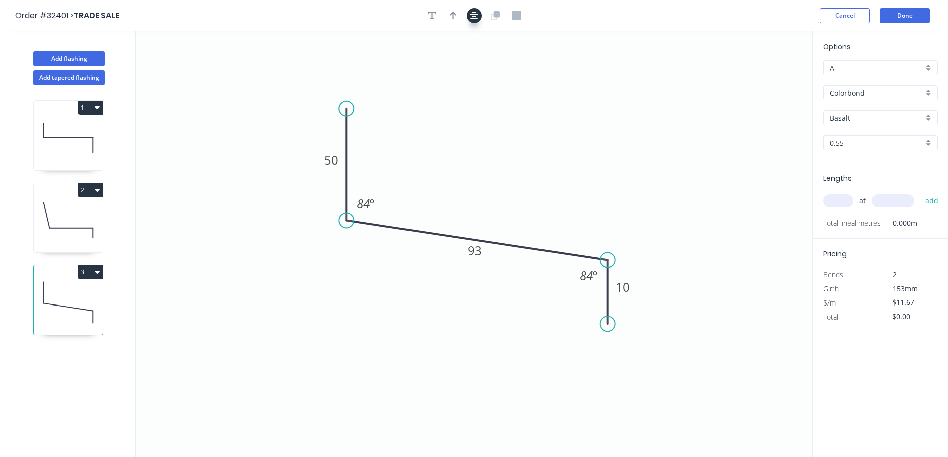
click at [477, 18] on icon "button" at bounding box center [474, 15] width 8 height 9
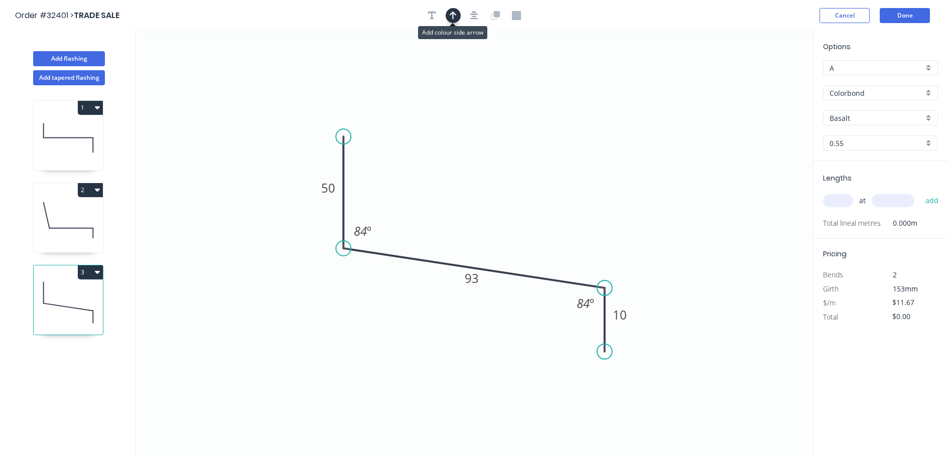
click at [448, 12] on button "button" at bounding box center [453, 15] width 15 height 15
drag, startPoint x: 761, startPoint y: 80, endPoint x: 512, endPoint y: 220, distance: 285.8
click at [512, 221] on icon at bounding box center [516, 205] width 9 height 32
click at [930, 116] on div "Basalt" at bounding box center [880, 117] width 115 height 15
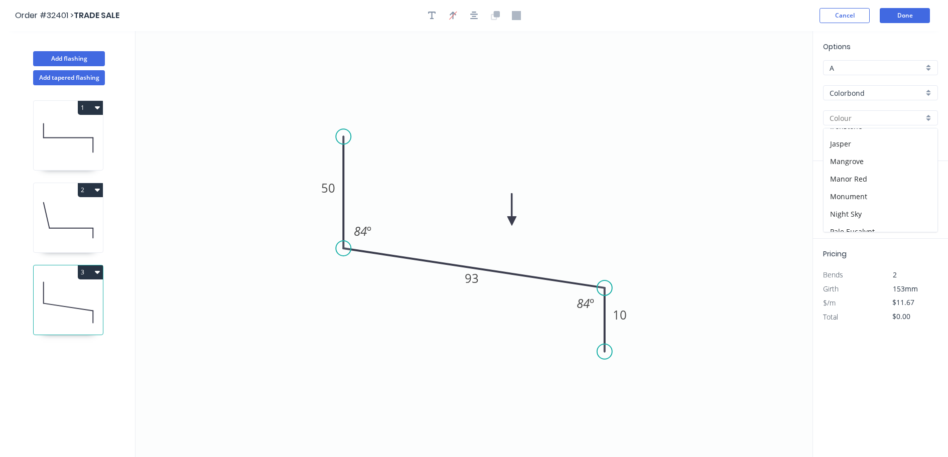
scroll to position [201, 0]
click at [890, 197] on div "Night Sky" at bounding box center [880, 200] width 114 height 18
type input "Night Sky"
drag, startPoint x: 839, startPoint y: 197, endPoint x: 818, endPoint y: 201, distance: 21.0
click at [839, 197] on input "text" at bounding box center [838, 200] width 30 height 13
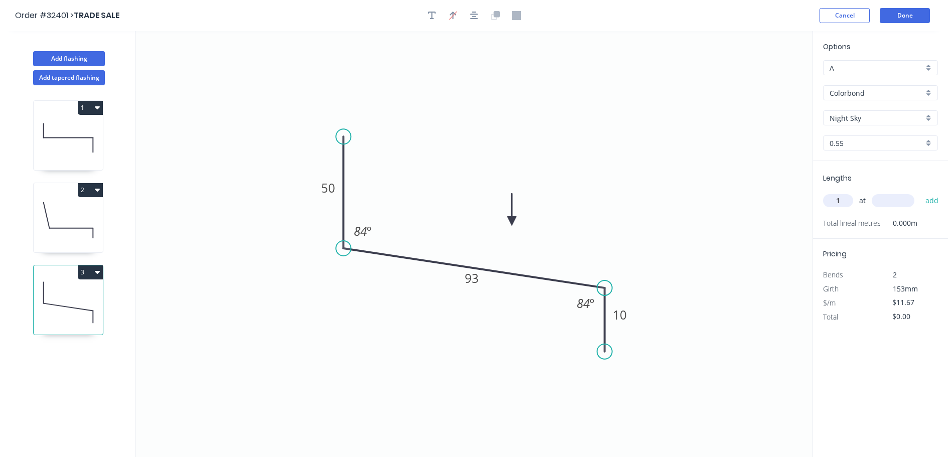
type input "1"
type input "3200"
click at [920, 192] on button "add" at bounding box center [932, 200] width 24 height 17
type input "$37.34"
click at [906, 19] on button "Done" at bounding box center [905, 15] width 50 height 15
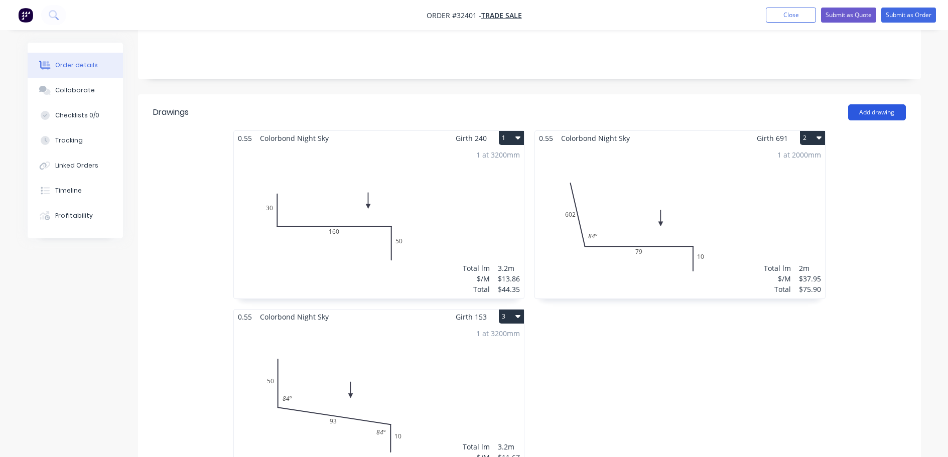
click at [873, 104] on button "Add drawing" at bounding box center [877, 112] width 58 height 16
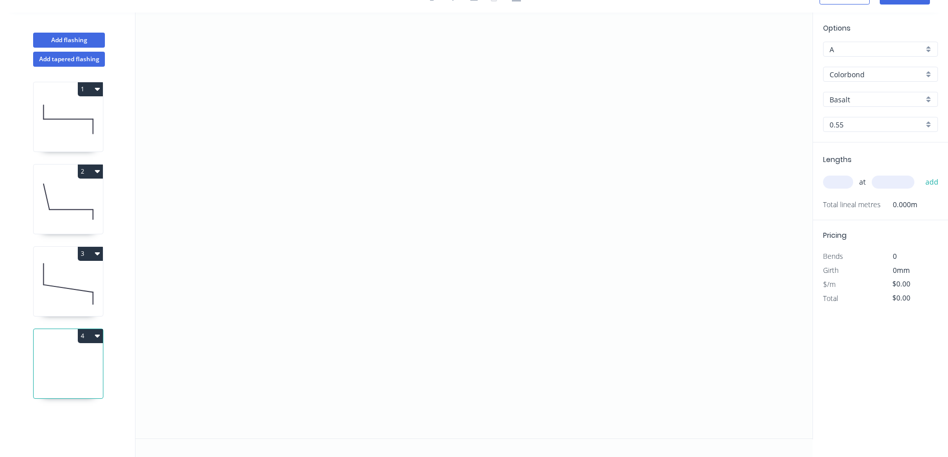
scroll to position [19, 0]
click at [359, 106] on icon "0" at bounding box center [473, 226] width 677 height 426
drag, startPoint x: 364, startPoint y: 238, endPoint x: 398, endPoint y: 228, distance: 34.9
click at [366, 236] on icon "0" at bounding box center [473, 226] width 677 height 426
click at [587, 298] on icon "0 ?" at bounding box center [473, 226] width 677 height 426
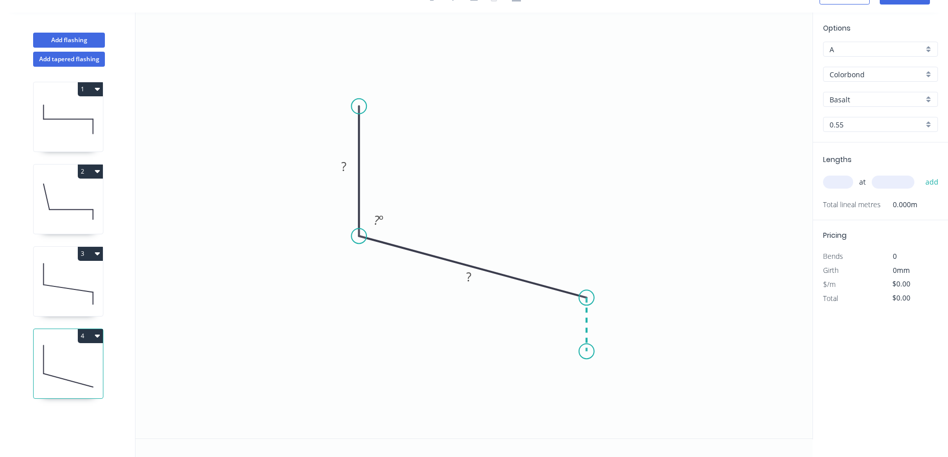
click at [587, 351] on icon "0 ? ? ? º" at bounding box center [473, 226] width 677 height 426
drag, startPoint x: 343, startPoint y: 169, endPoint x: 400, endPoint y: 154, distance: 59.5
click at [347, 165] on g "?" at bounding box center [344, 166] width 20 height 17
type input "$9.56"
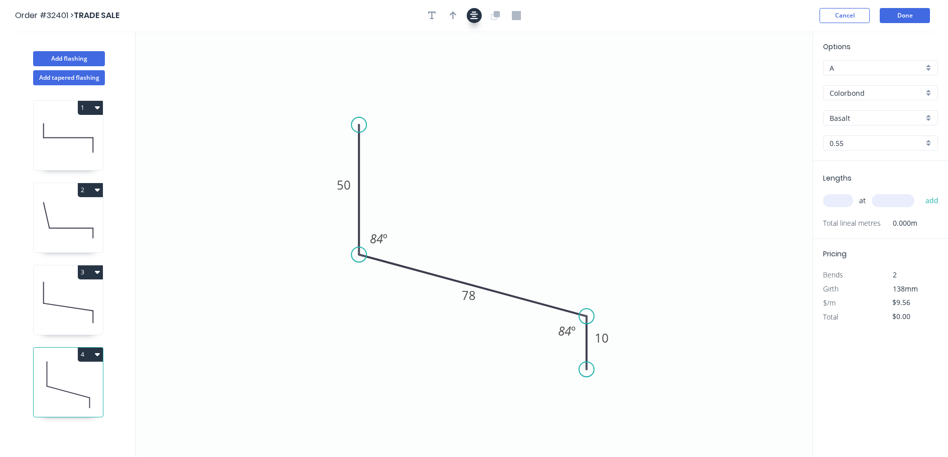
click at [474, 17] on icon "button" at bounding box center [474, 16] width 8 height 8
click at [453, 17] on icon "button" at bounding box center [453, 16] width 7 height 8
drag, startPoint x: 760, startPoint y: 78, endPoint x: 488, endPoint y: 233, distance: 313.1
click at [488, 233] on icon at bounding box center [489, 217] width 9 height 32
click at [928, 117] on div "Basalt" at bounding box center [880, 117] width 115 height 15
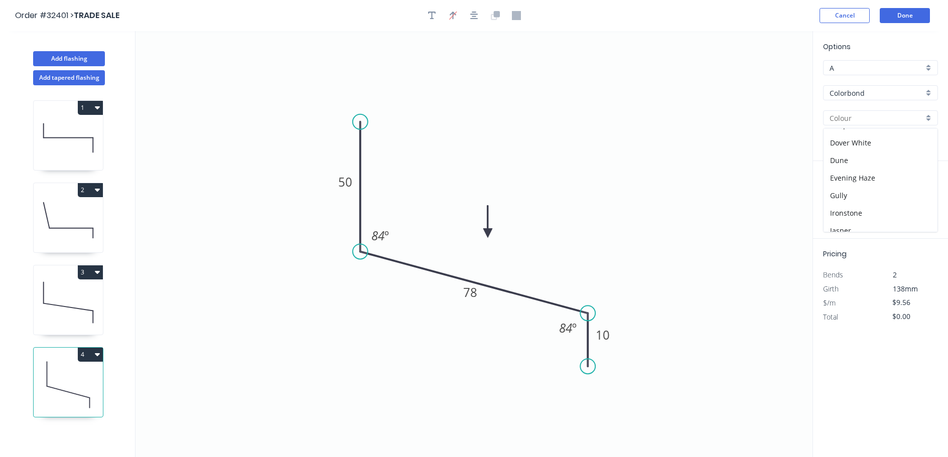
scroll to position [201, 0]
click at [891, 198] on div "Night Sky" at bounding box center [880, 200] width 114 height 18
type input "Night Sky"
drag, startPoint x: 841, startPoint y: 202, endPoint x: 746, endPoint y: 223, distance: 97.6
click at [833, 203] on input "text" at bounding box center [838, 200] width 30 height 13
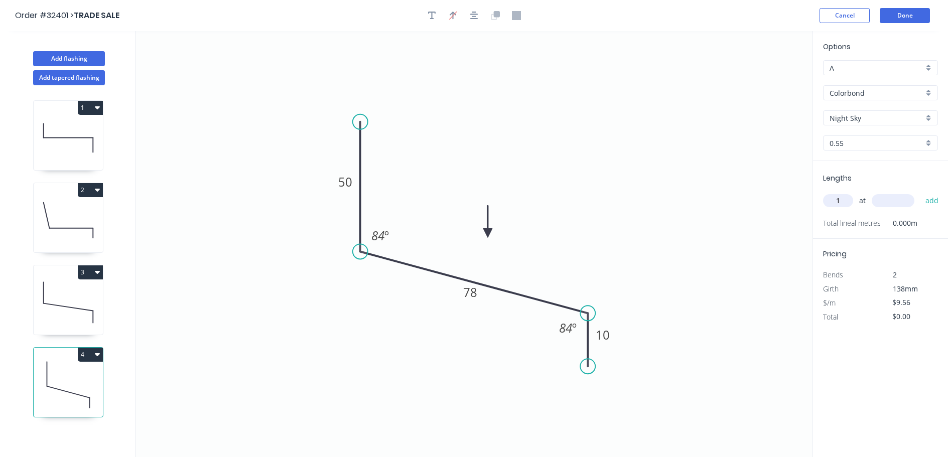
type input "1"
type input "800"
click at [920, 192] on button "add" at bounding box center [932, 200] width 24 height 17
type input "$9.56"
click at [898, 13] on button "Done" at bounding box center [905, 15] width 50 height 15
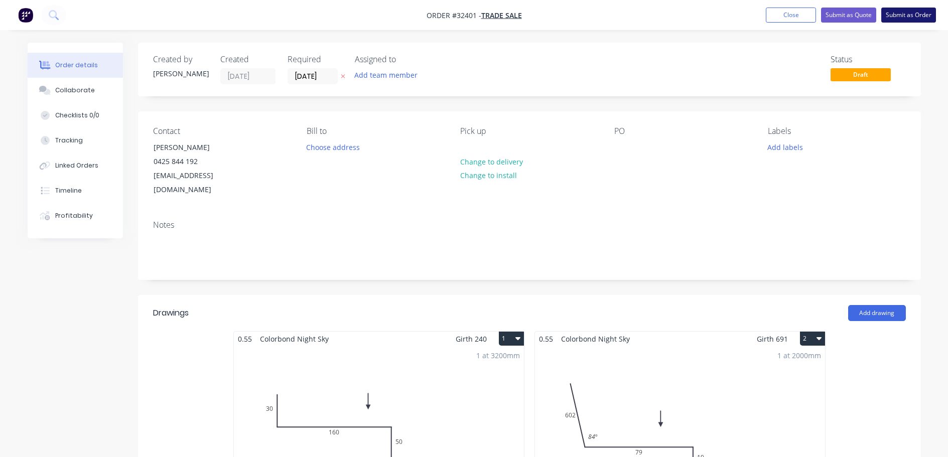
click at [904, 16] on button "Submit as Order" at bounding box center [908, 15] width 55 height 15
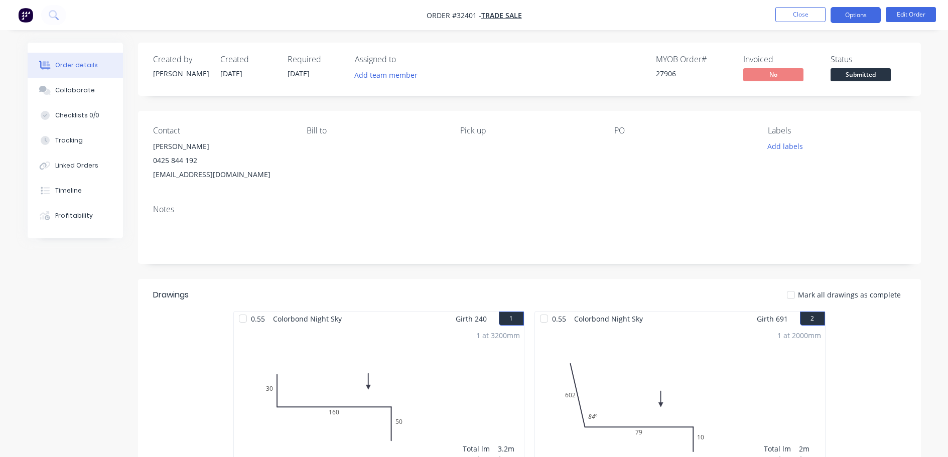
click at [854, 15] on button "Options" at bounding box center [856, 15] width 50 height 16
click at [896, 70] on div "Status Submitted" at bounding box center [868, 69] width 75 height 29
click at [885, 74] on span "Submitted" at bounding box center [861, 74] width 60 height 13
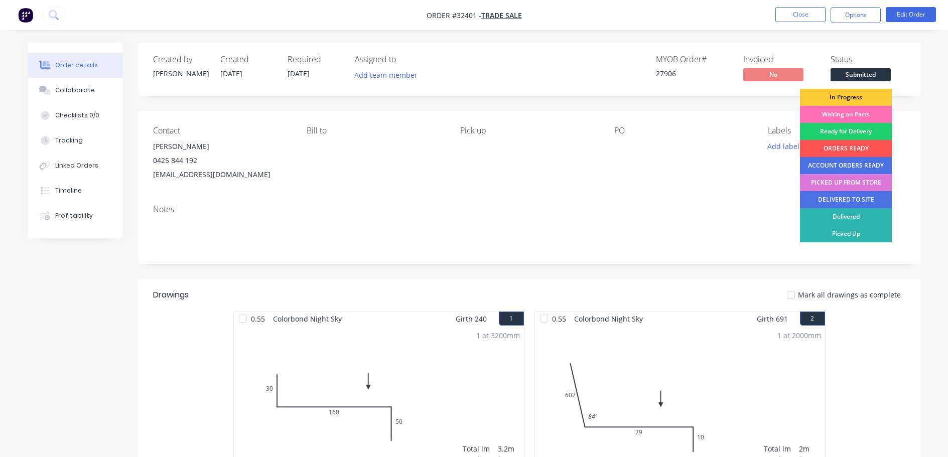
drag, startPoint x: 864, startPoint y: 100, endPoint x: 858, endPoint y: 84, distance: 16.9
click at [864, 99] on div "In Progress" at bounding box center [846, 97] width 92 height 17
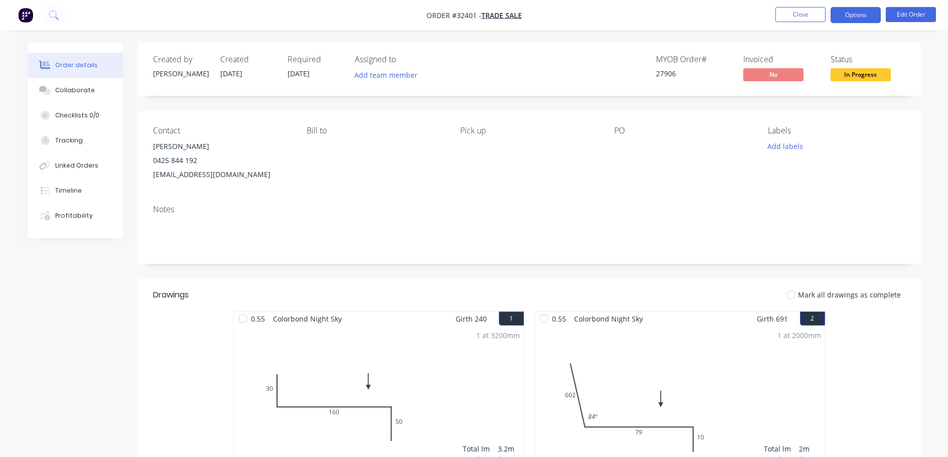
click at [849, 17] on button "Options" at bounding box center [856, 15] width 50 height 16
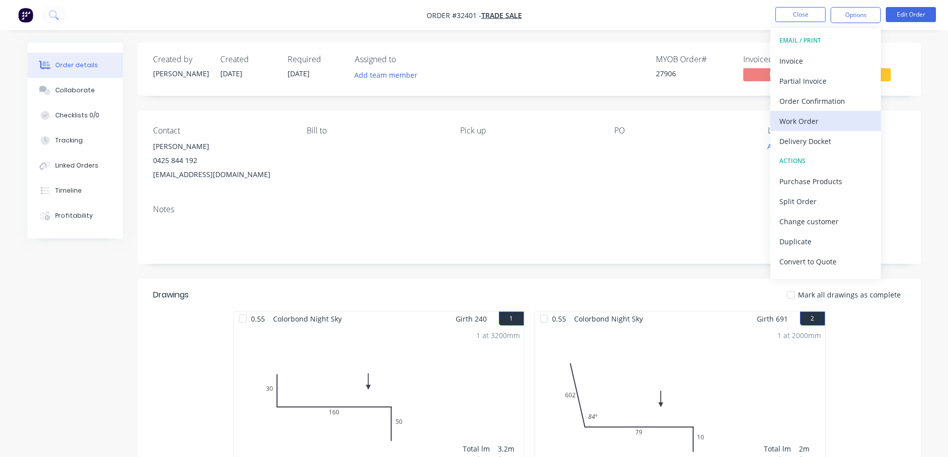
click at [825, 123] on div "Work Order" at bounding box center [825, 121] width 92 height 15
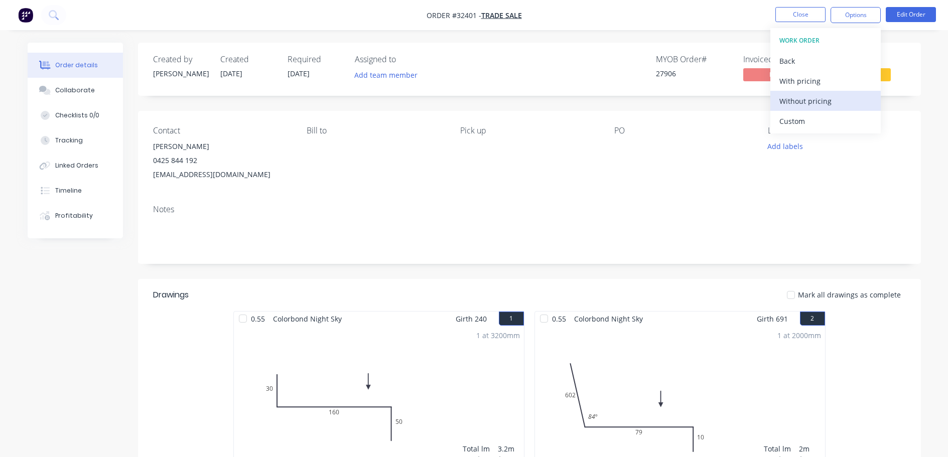
click at [842, 101] on div "Without pricing" at bounding box center [825, 101] width 92 height 15
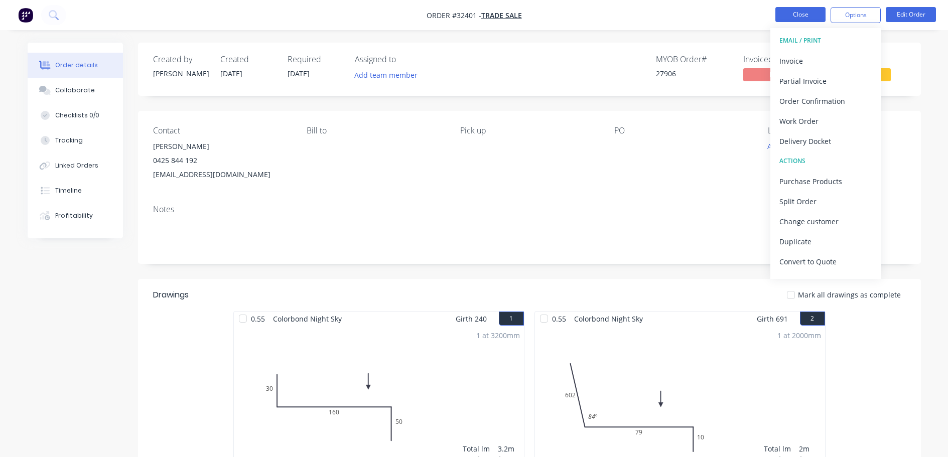
click at [802, 13] on button "Close" at bounding box center [800, 14] width 50 height 15
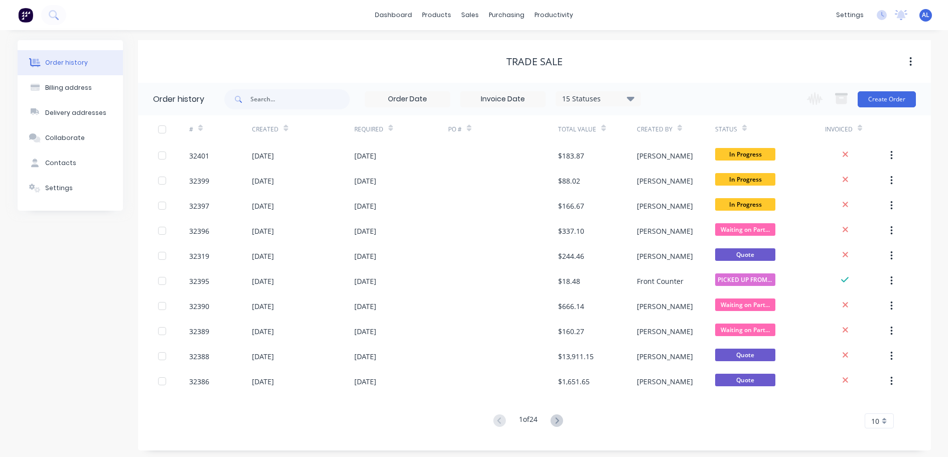
click at [24, 15] on img at bounding box center [25, 15] width 15 height 15
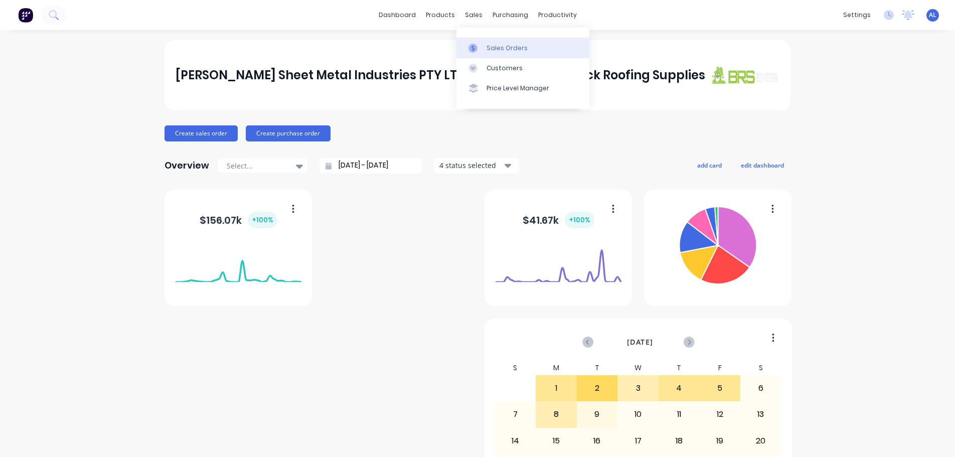
click at [513, 46] on div "Sales Orders" at bounding box center [507, 48] width 41 height 9
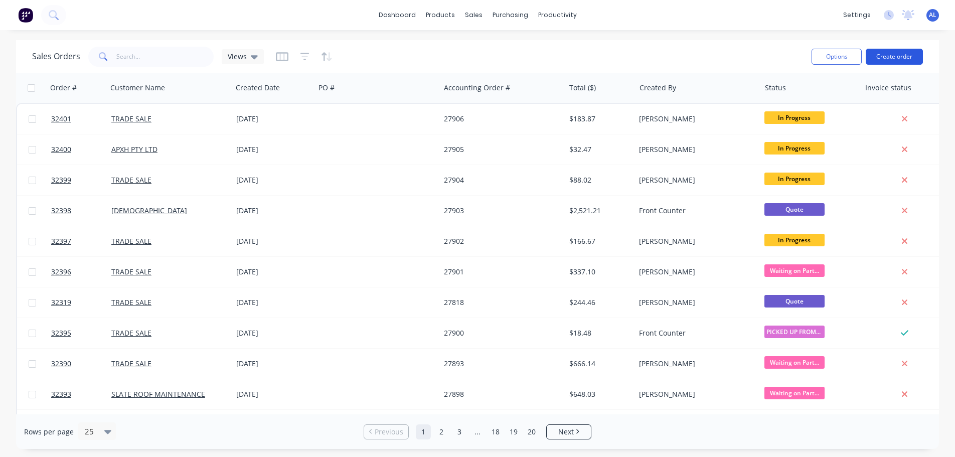
click at [908, 56] on button "Create order" at bounding box center [894, 57] width 57 height 16
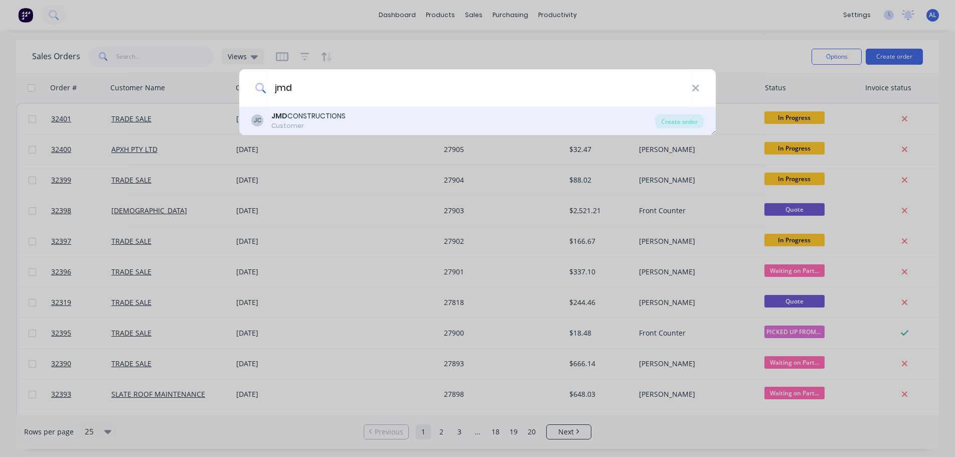
type input "jmd"
click at [321, 120] on div "JMD CONSTRUCTIONS" at bounding box center [308, 116] width 74 height 11
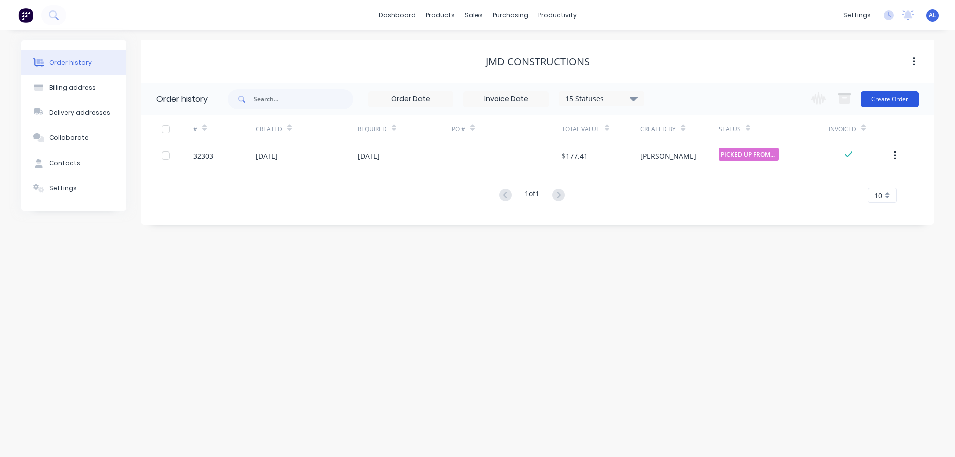
click at [875, 99] on button "Create Order" at bounding box center [890, 99] width 58 height 16
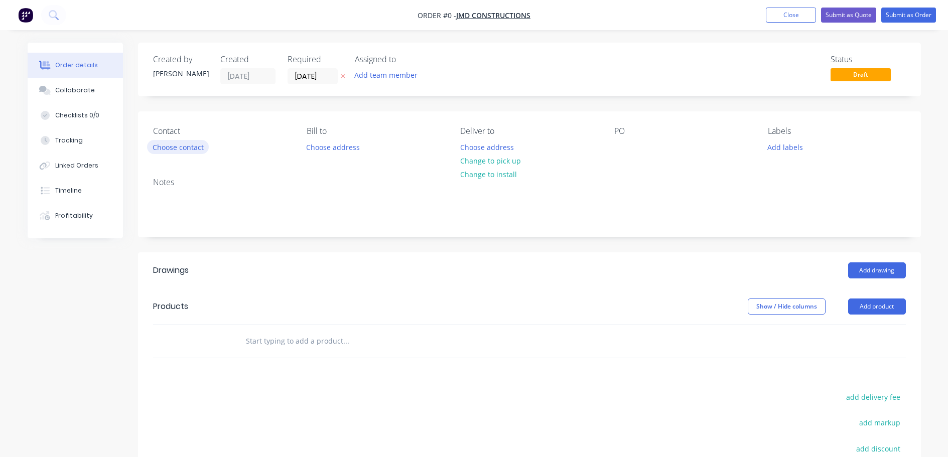
click at [194, 150] on button "Choose contact" at bounding box center [178, 147] width 62 height 14
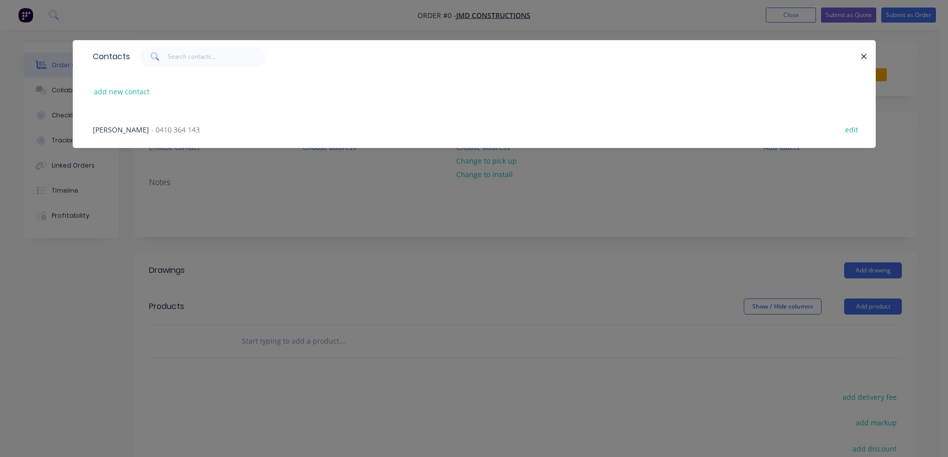
click at [152, 127] on span "- 0410 364 143" at bounding box center [175, 130] width 49 height 10
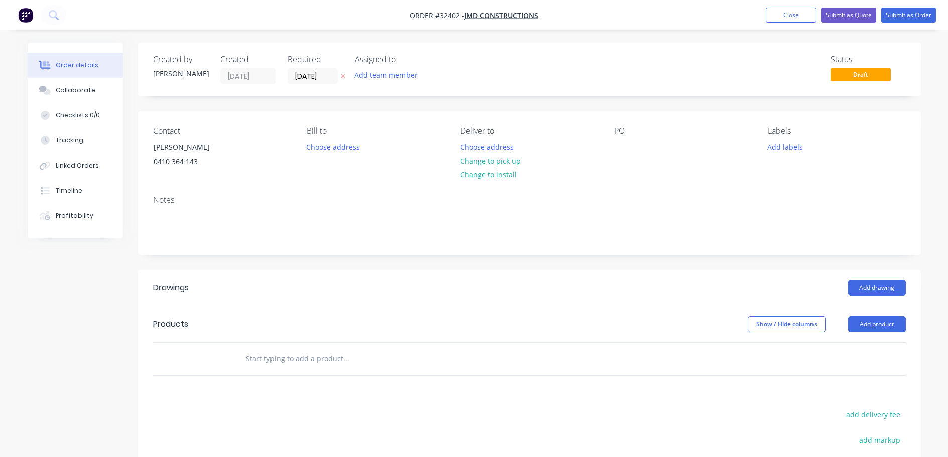
drag, startPoint x: 498, startPoint y: 161, endPoint x: 491, endPoint y: 197, distance: 36.3
click at [497, 161] on button "Change to pick up" at bounding box center [490, 161] width 71 height 14
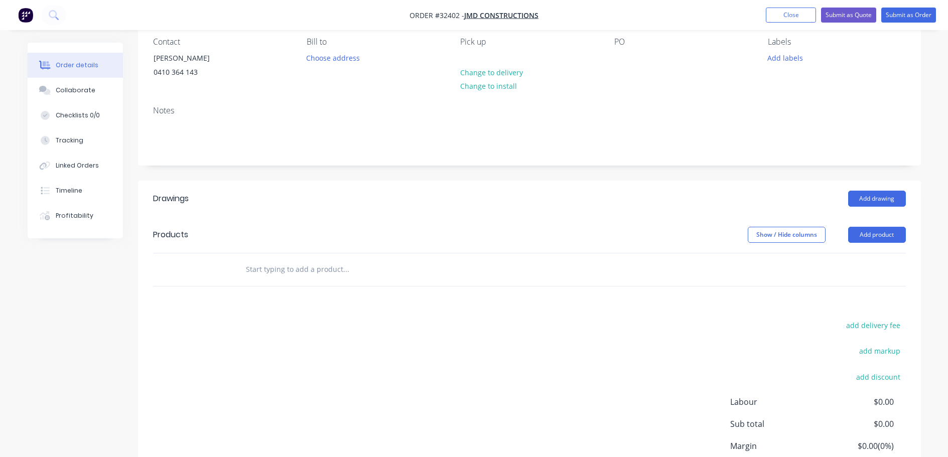
scroll to position [175, 0]
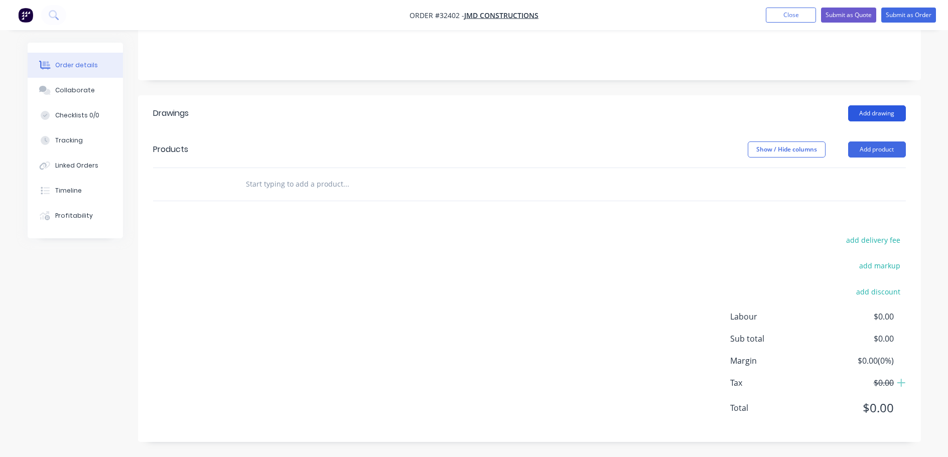
click at [883, 116] on button "Add drawing" at bounding box center [877, 113] width 58 height 16
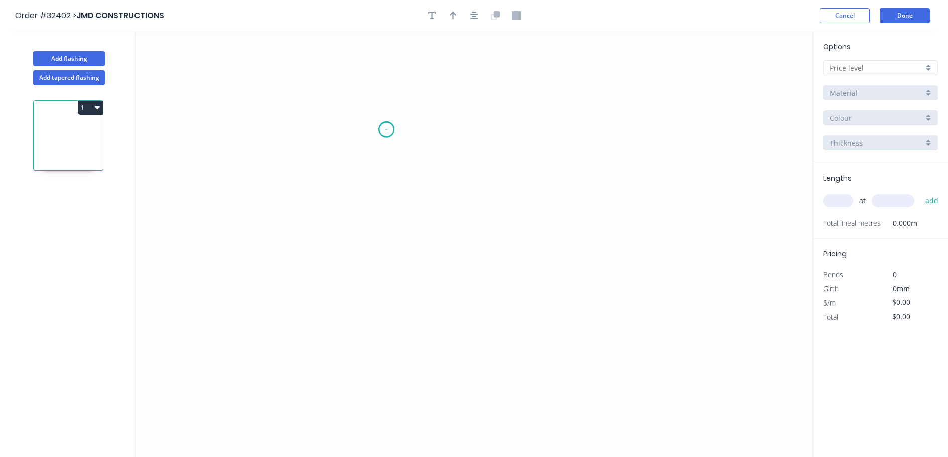
click at [386, 129] on icon "0" at bounding box center [473, 244] width 677 height 426
drag, startPoint x: 384, startPoint y: 256, endPoint x: 511, endPoint y: 207, distance: 136.3
click at [386, 254] on icon "0" at bounding box center [473, 244] width 677 height 426
drag, startPoint x: 625, startPoint y: 254, endPoint x: 453, endPoint y: 281, distance: 174.2
click at [623, 253] on icon "0 ?" at bounding box center [473, 244] width 677 height 426
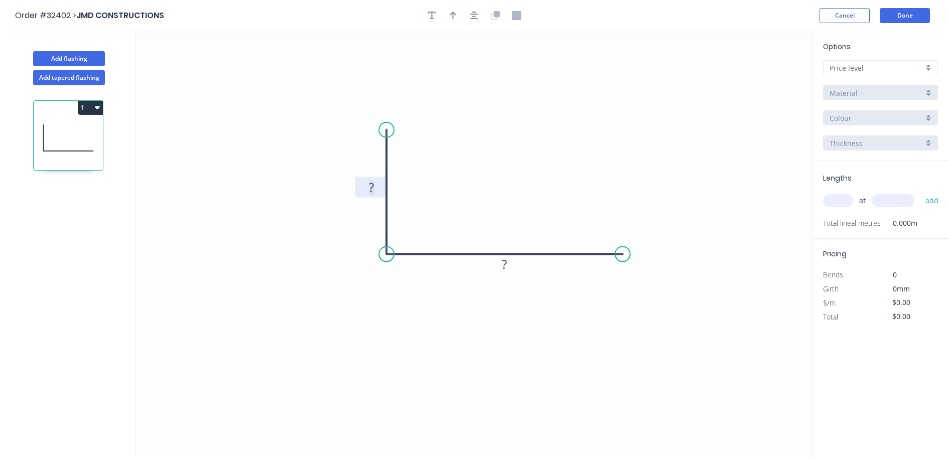
click at [378, 190] on rect at bounding box center [371, 188] width 20 height 14
click at [474, 20] on button "button" at bounding box center [474, 15] width 15 height 15
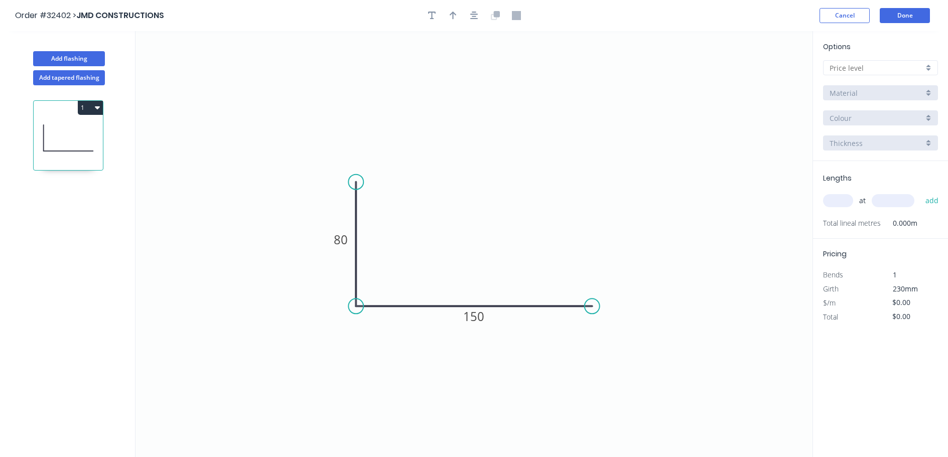
click at [925, 65] on div at bounding box center [880, 67] width 115 height 15
click at [887, 89] on div "A" at bounding box center [880, 87] width 114 height 18
type input "A"
type input "$12.27"
click at [928, 93] on div "Colorbond" at bounding box center [880, 92] width 115 height 15
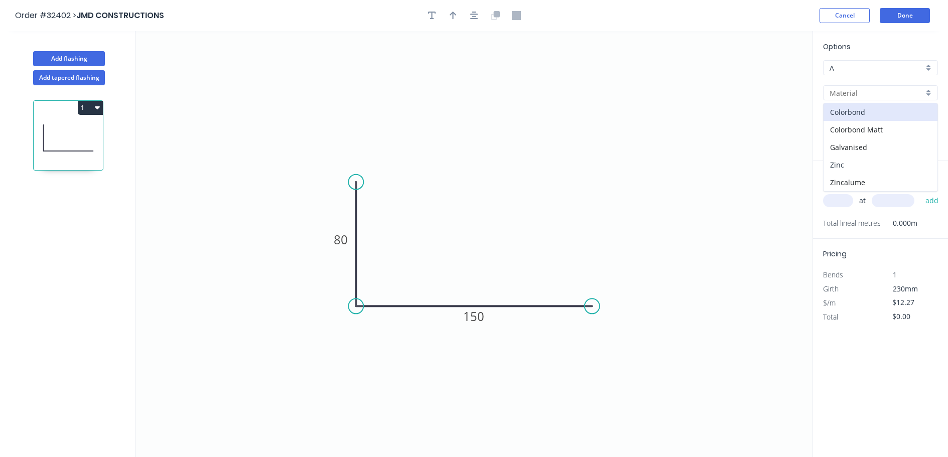
click at [888, 164] on div "Zinc" at bounding box center [880, 165] width 114 height 18
type input "Zinc"
type input "$10.90"
click at [839, 202] on input "text" at bounding box center [838, 200] width 30 height 13
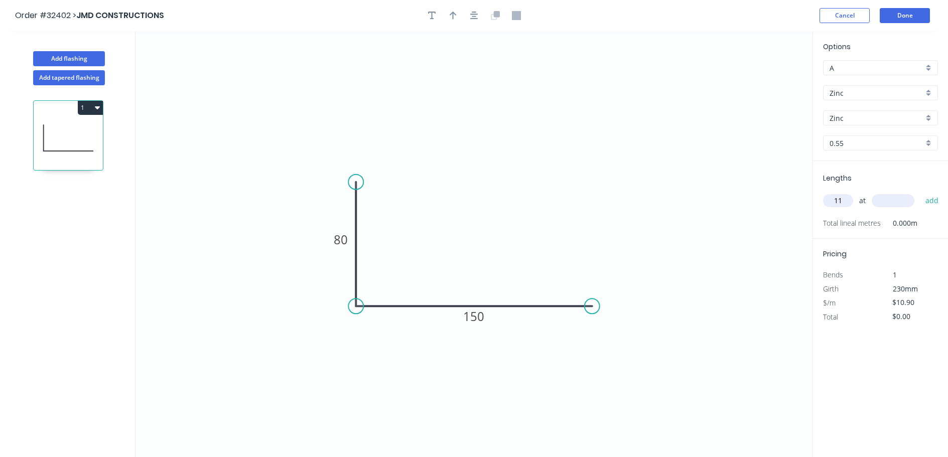
type input "11"
type input "3000"
click at [920, 192] on button "add" at bounding box center [932, 200] width 24 height 17
type input "$359.70"
click at [901, 14] on button "Done" at bounding box center [905, 15] width 50 height 15
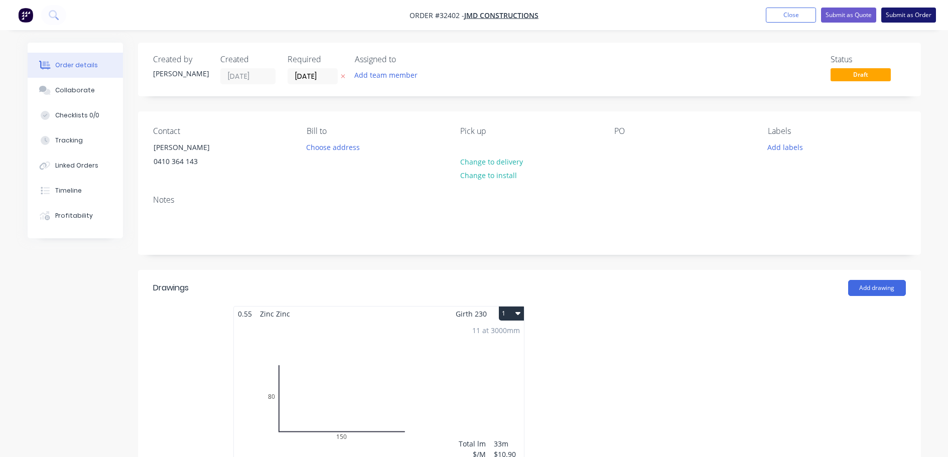
click at [904, 17] on button "Submit as Order" at bounding box center [908, 15] width 55 height 15
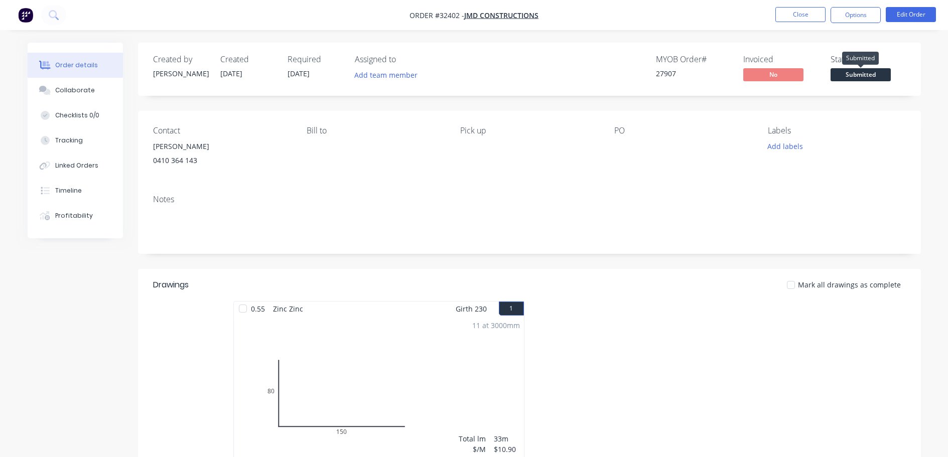
click at [864, 77] on span "Submitted" at bounding box center [861, 74] width 60 height 13
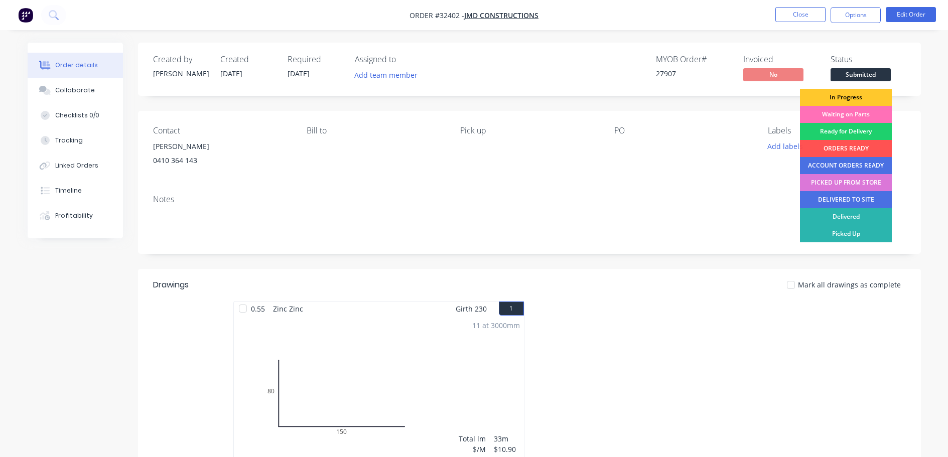
click at [854, 98] on div "In Progress" at bounding box center [846, 97] width 92 height 17
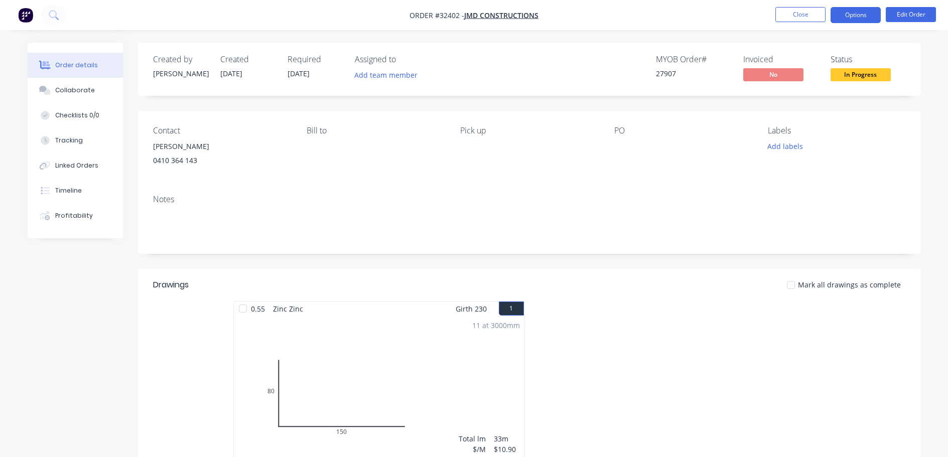
drag, startPoint x: 864, startPoint y: 13, endPoint x: 842, endPoint y: 27, distance: 25.5
click at [864, 14] on button "Options" at bounding box center [856, 15] width 50 height 16
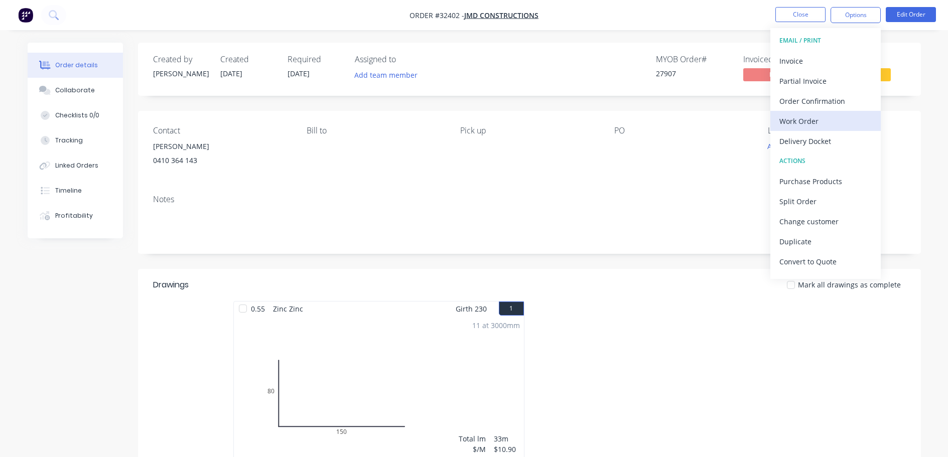
click at [814, 118] on div "Work Order" at bounding box center [825, 121] width 92 height 15
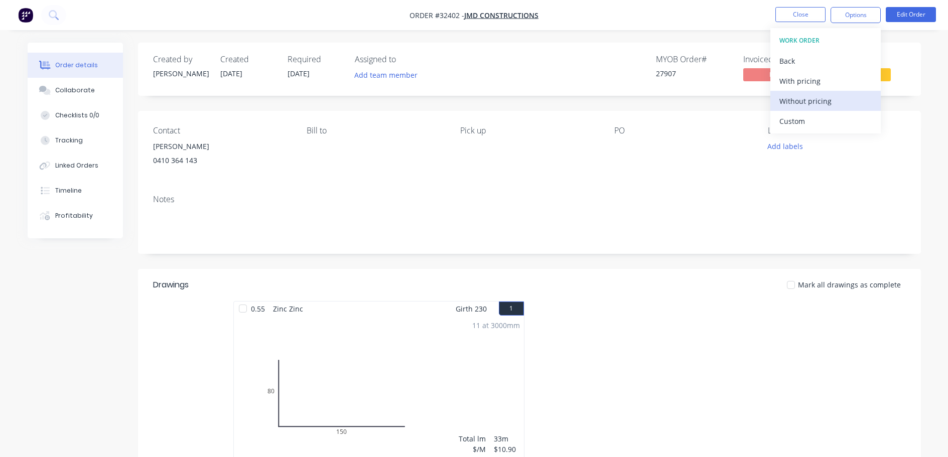
click at [816, 103] on div "Without pricing" at bounding box center [825, 101] width 92 height 15
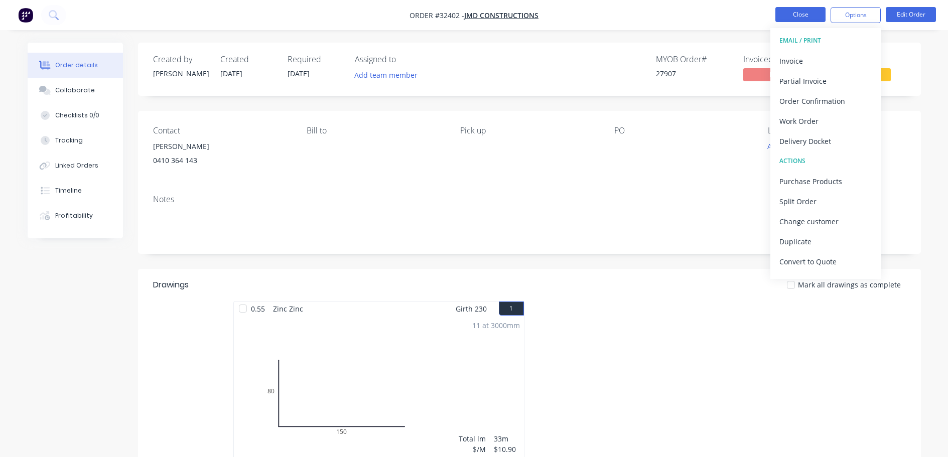
click at [788, 19] on button "Close" at bounding box center [800, 14] width 50 height 15
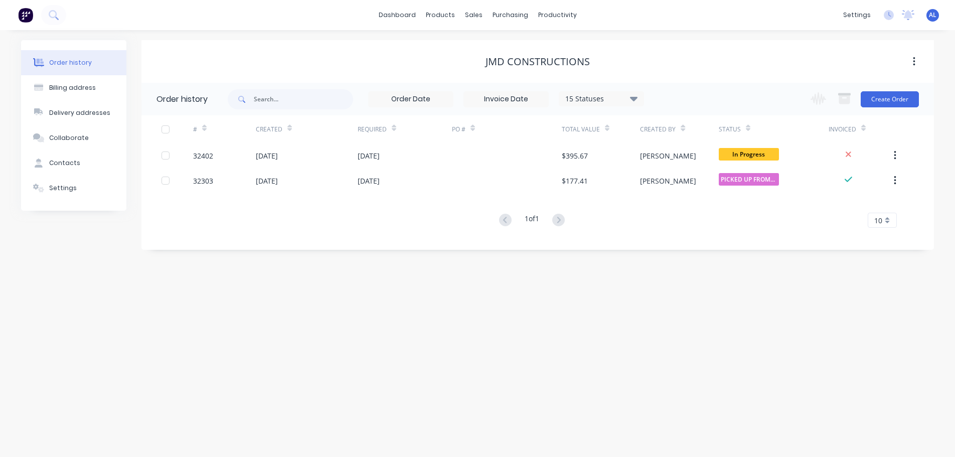
click at [26, 17] on img at bounding box center [25, 15] width 15 height 15
